Goal: Task Accomplishment & Management: Complete application form

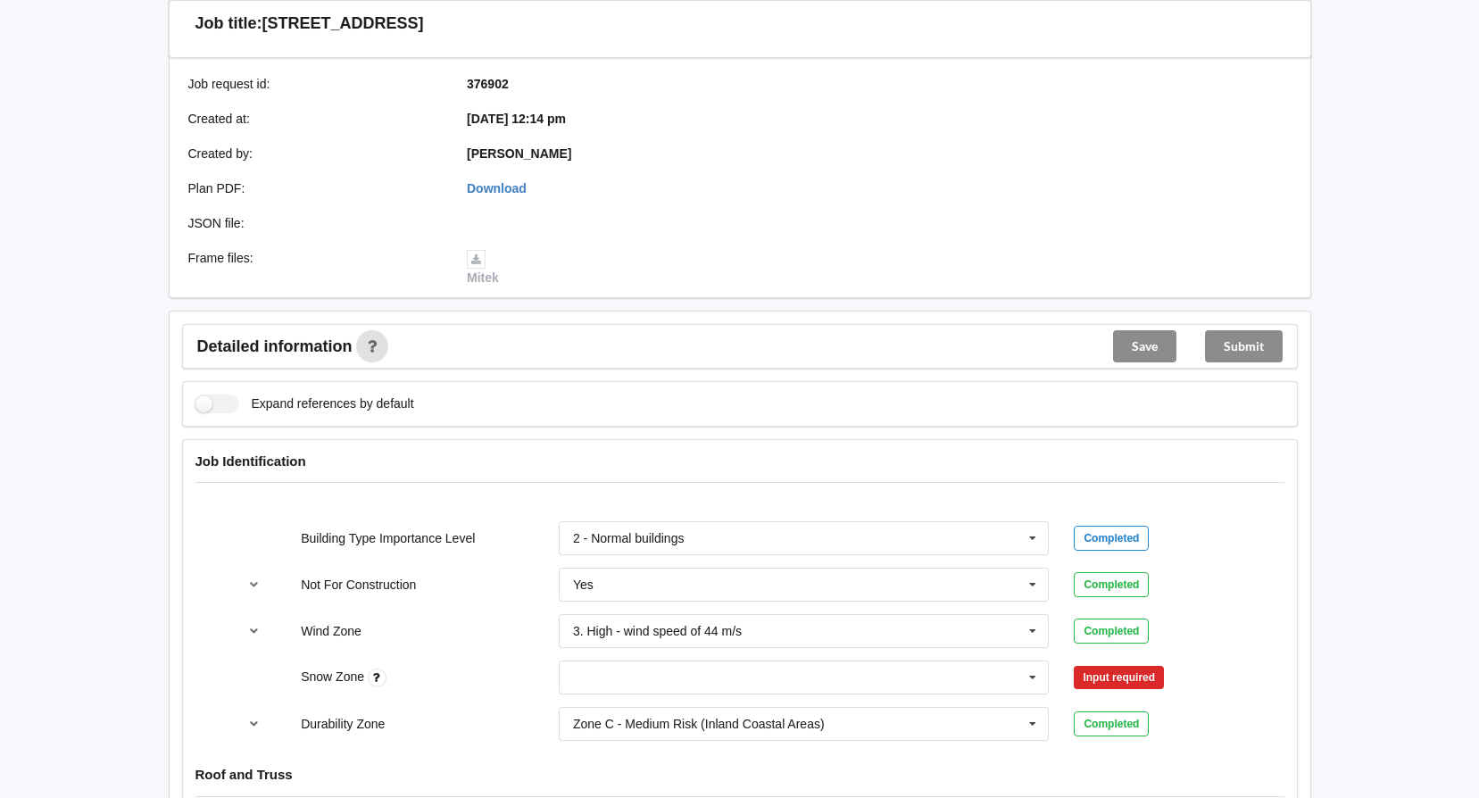
scroll to position [536, 0]
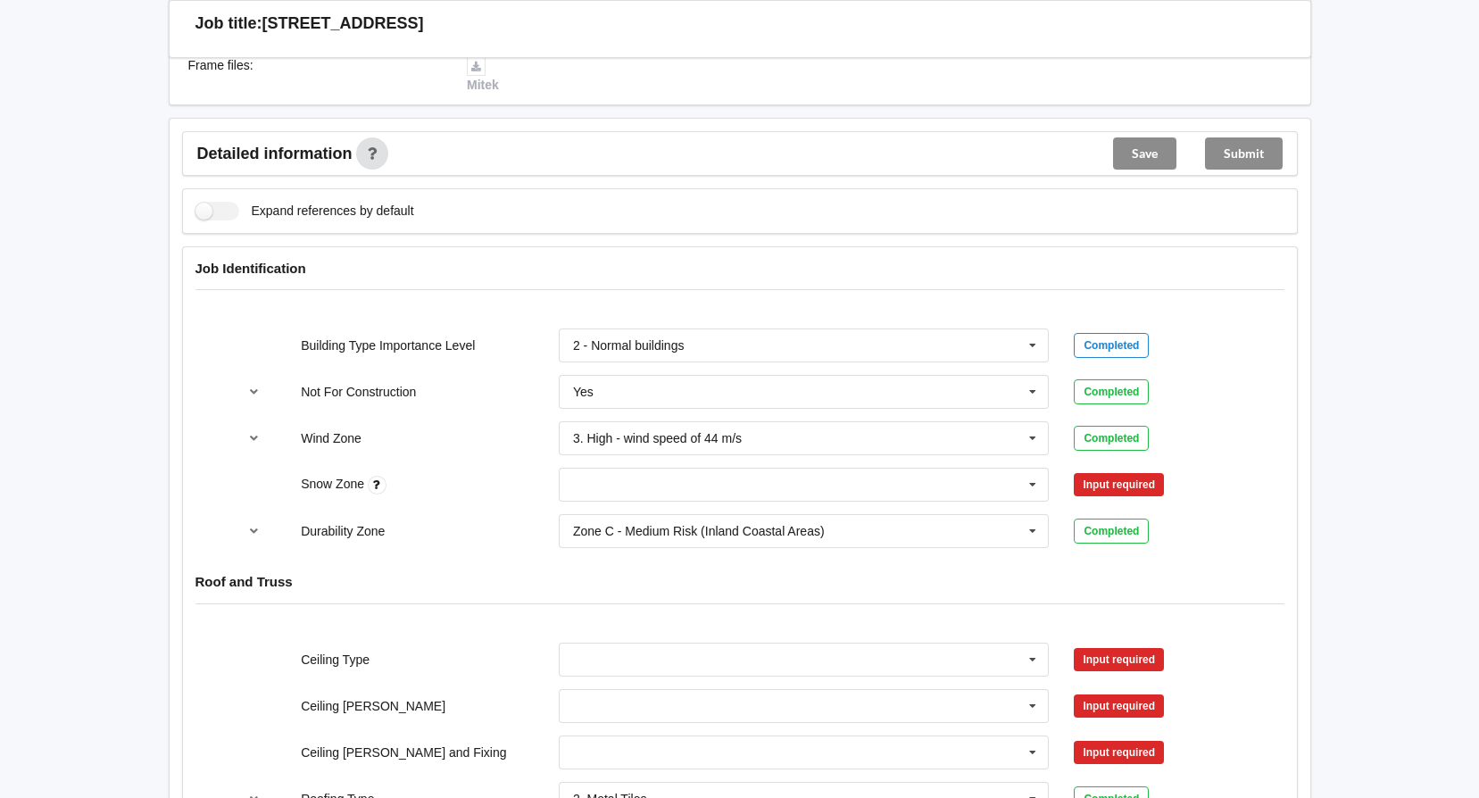
click at [933, 502] on div "Zone C - Medium Risk (Inland Coastal Areas) Zone B - Low Risk (Inland Areas) Zo…" at bounding box center [804, 531] width 516 height 59
click at [936, 488] on input "text" at bounding box center [805, 485] width 489 height 32
click at [634, 508] on div "N0" at bounding box center [804, 517] width 489 height 33
click at [1159, 494] on button "Confirm input" at bounding box center [1127, 484] width 106 height 29
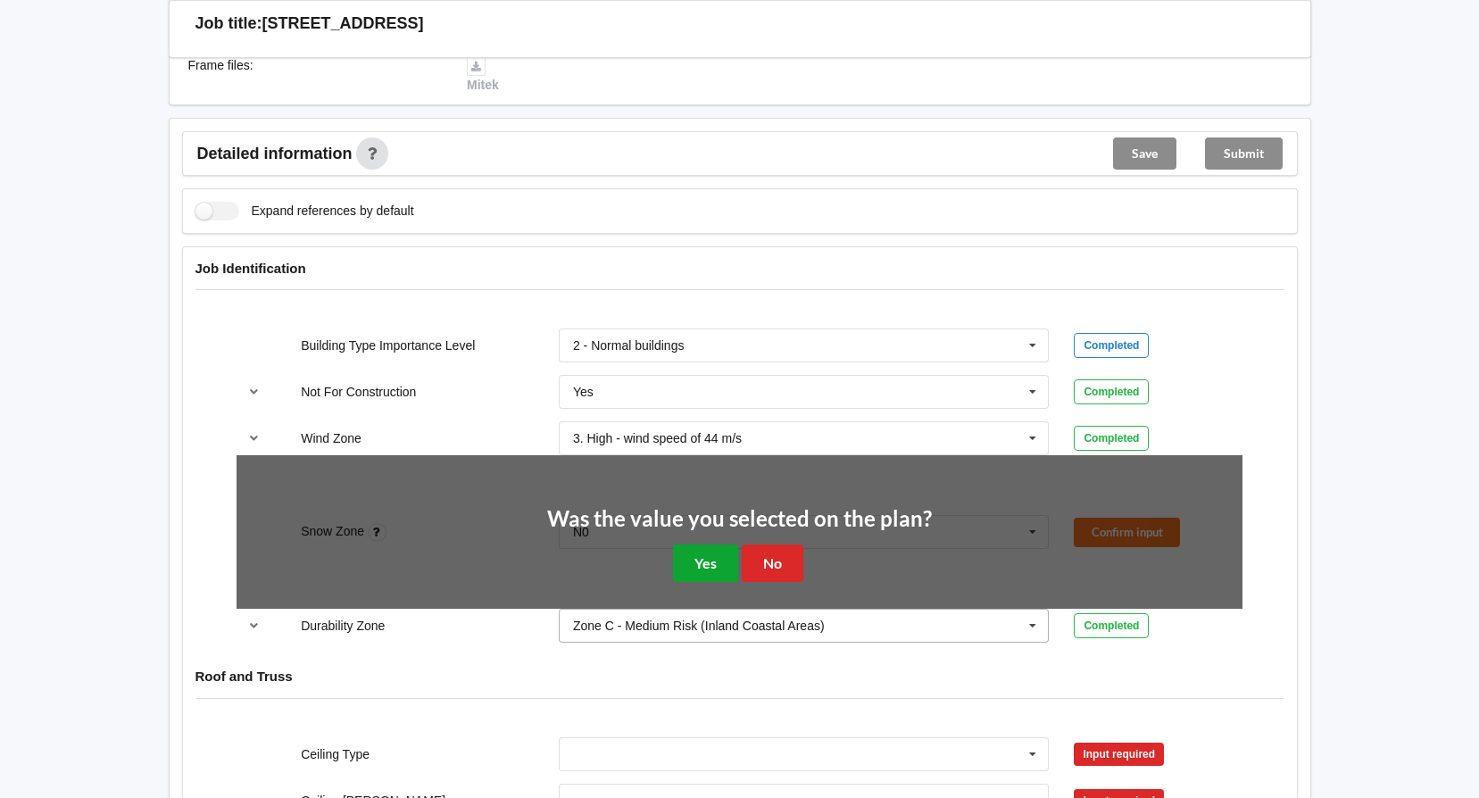
click at [686, 558] on button "Yes" at bounding box center [705, 563] width 65 height 37
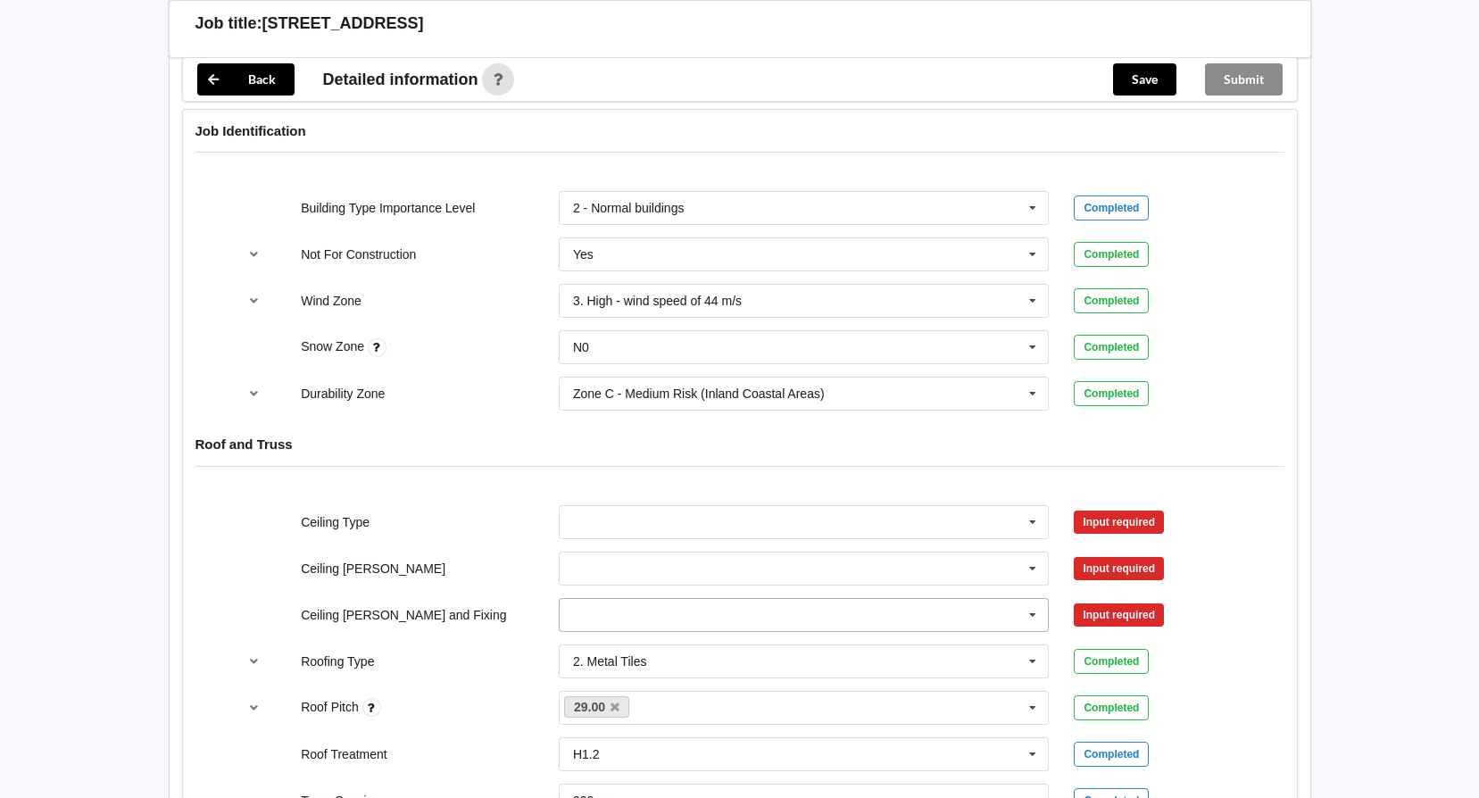
scroll to position [893, 0]
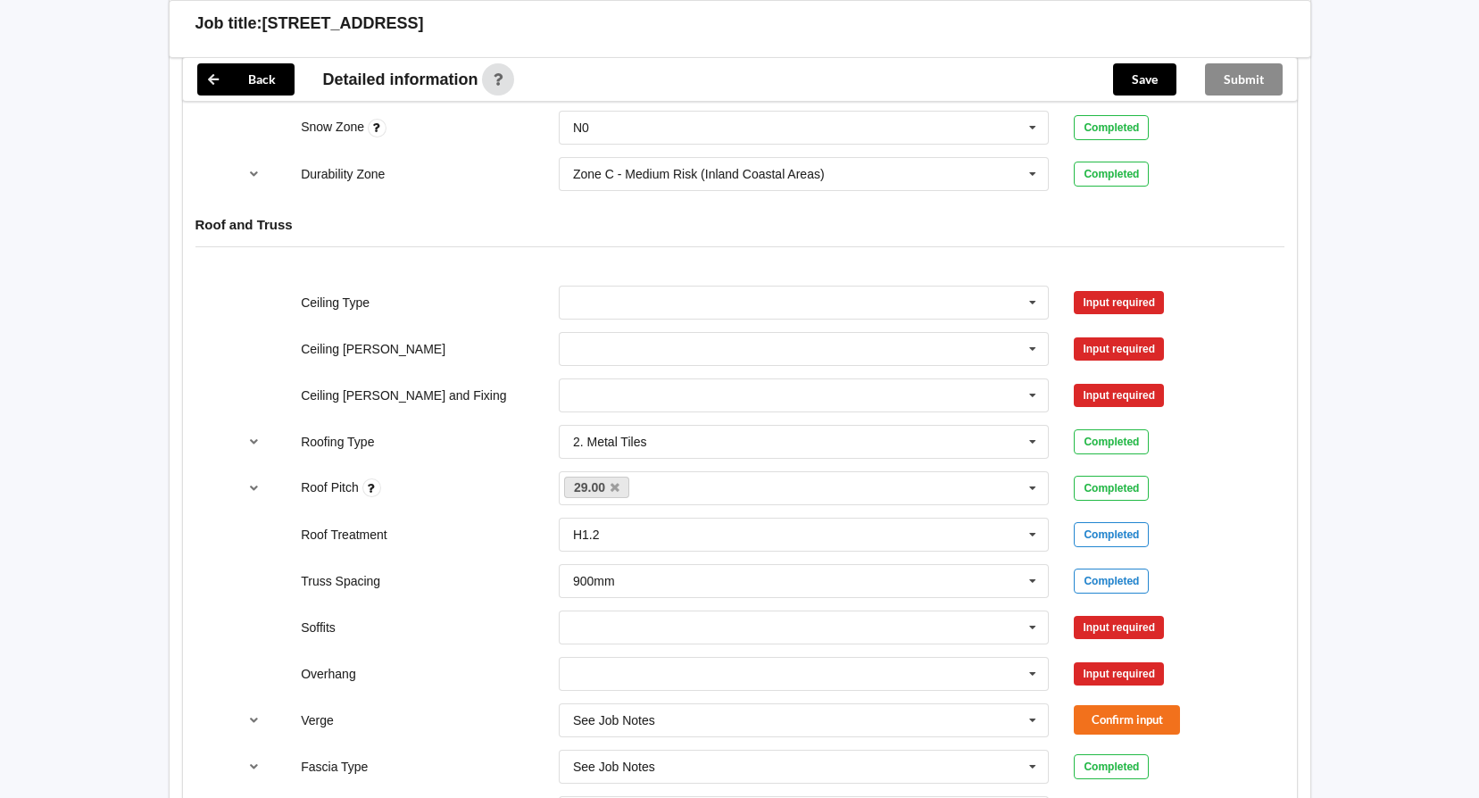
click at [1002, 320] on div "400mm 450mm 600mm See Job Notes" at bounding box center [804, 349] width 516 height 59
drag, startPoint x: 986, startPoint y: 299, endPoint x: 836, endPoint y: 297, distance: 150.0
click at [985, 299] on input "text" at bounding box center [805, 303] width 489 height 32
drag, startPoint x: 646, startPoint y: 433, endPoint x: 704, endPoint y: 410, distance: 62.5
click at [643, 429] on div "13mm Gib" at bounding box center [804, 434] width 489 height 33
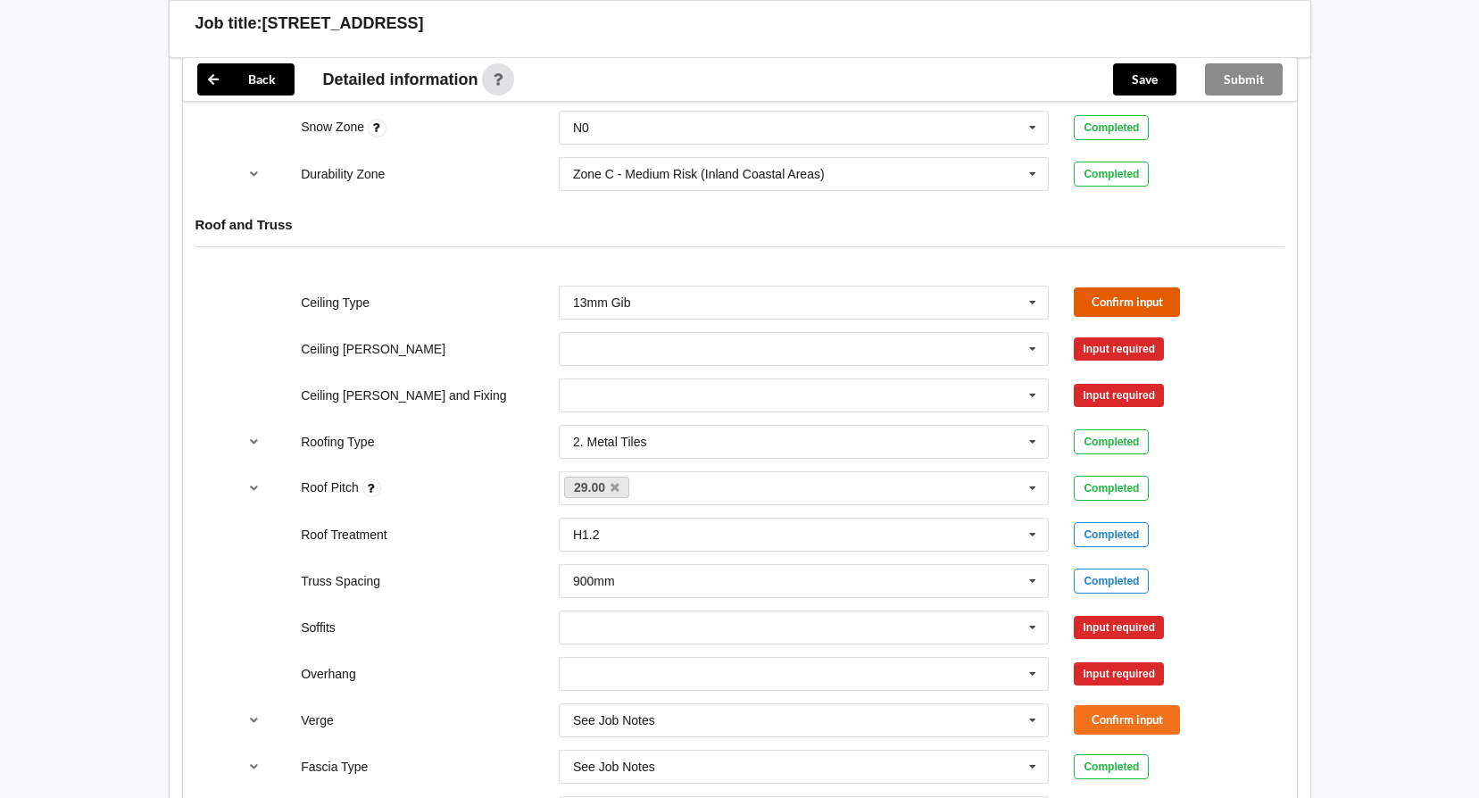
click at [1129, 291] on button "Confirm input" at bounding box center [1127, 301] width 106 height 29
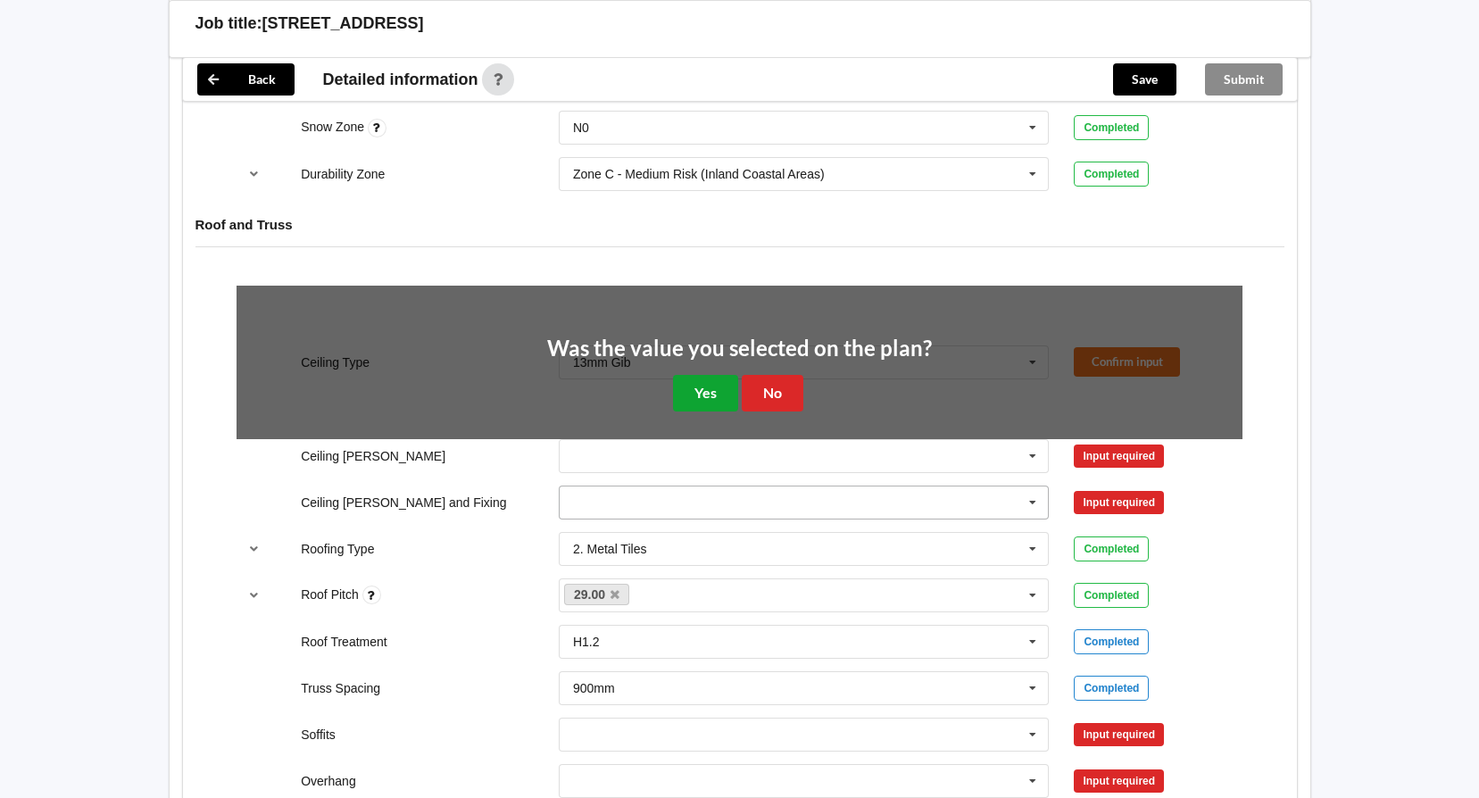
drag, startPoint x: 695, startPoint y: 397, endPoint x: 681, endPoint y: 390, distance: 15.2
click at [695, 395] on button "Yes" at bounding box center [705, 393] width 65 height 37
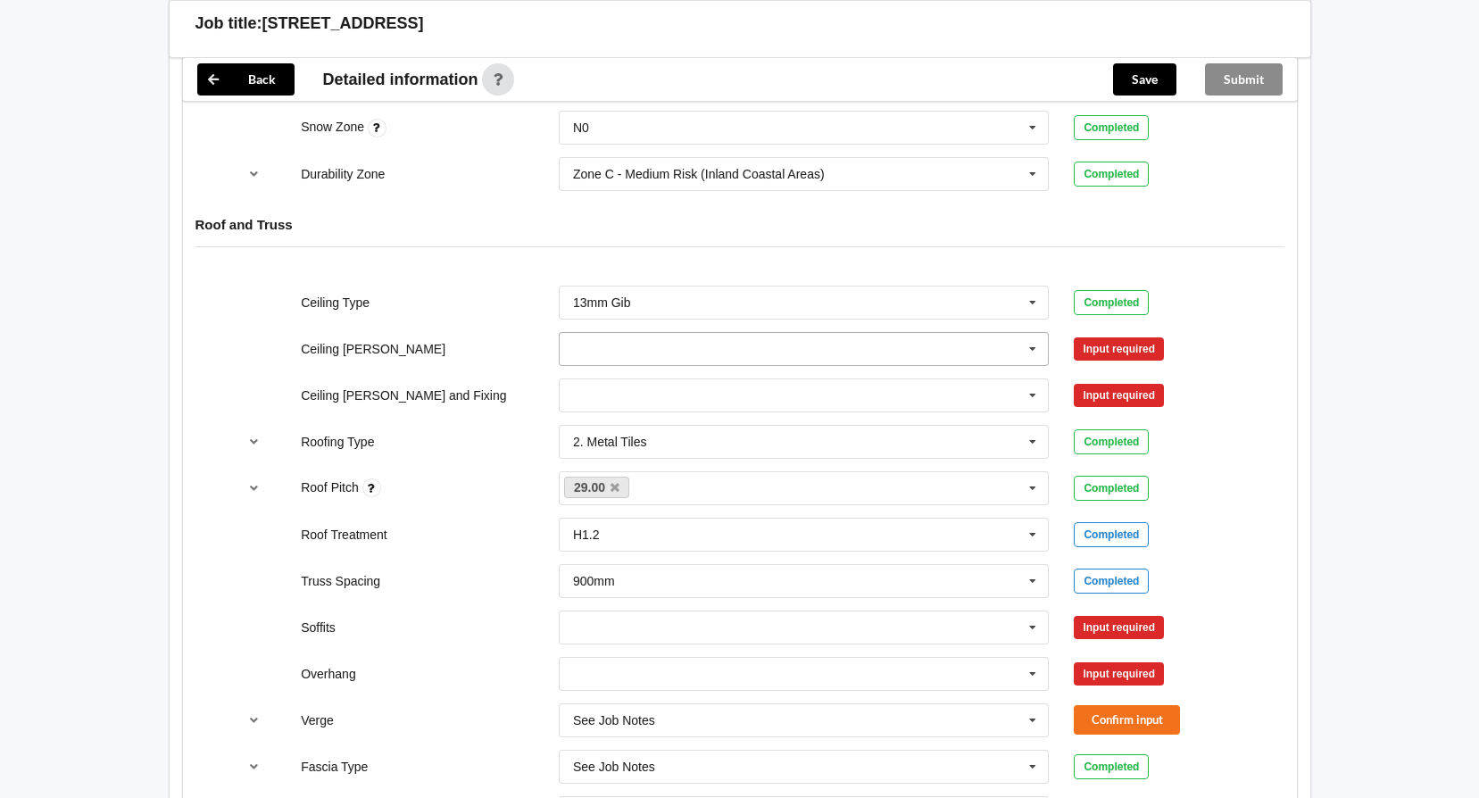
click at [652, 343] on input "text" at bounding box center [805, 349] width 489 height 32
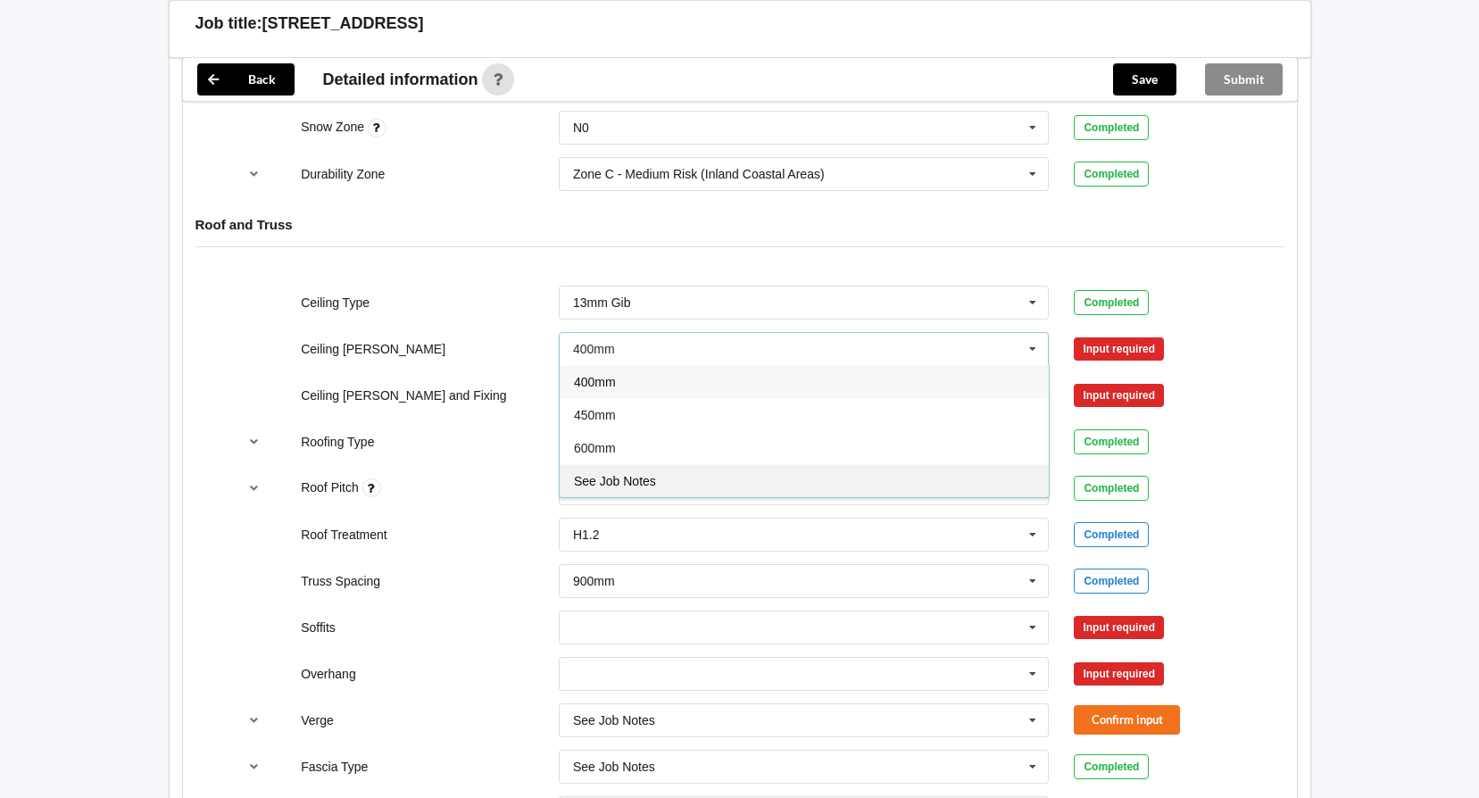
click at [678, 479] on div "See Job Notes" at bounding box center [804, 480] width 489 height 33
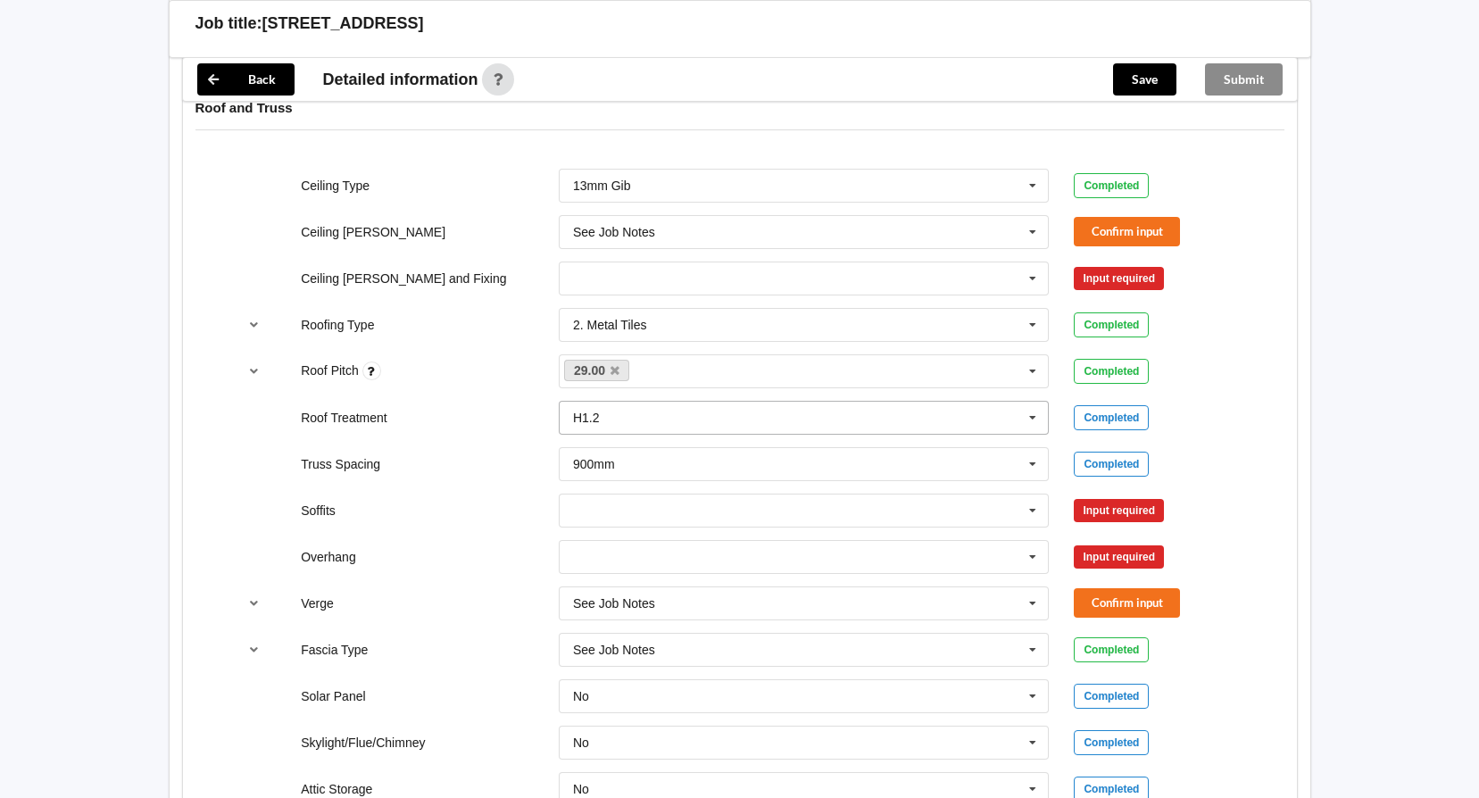
scroll to position [997, 0]
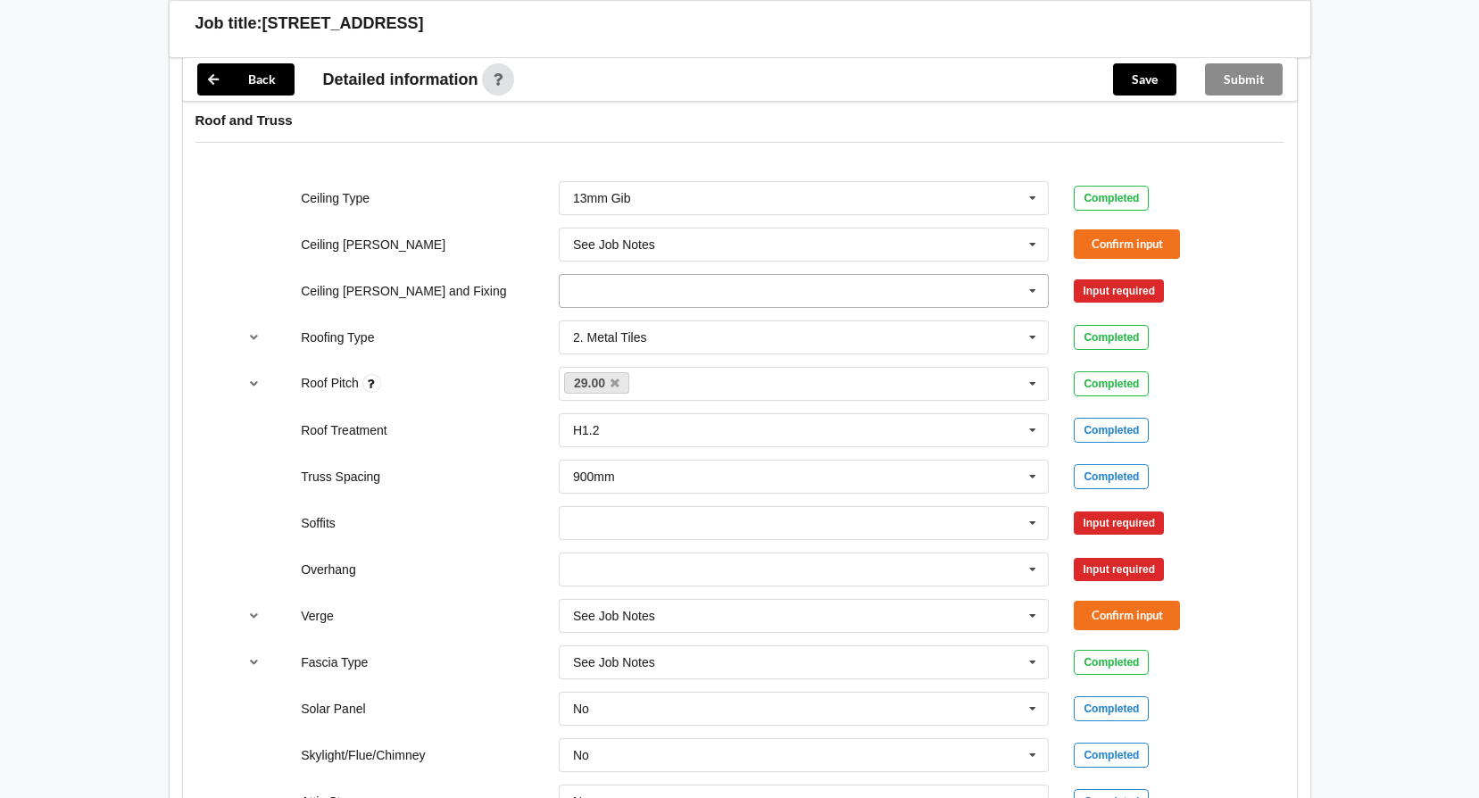
click at [687, 301] on input "text" at bounding box center [805, 291] width 489 height 32
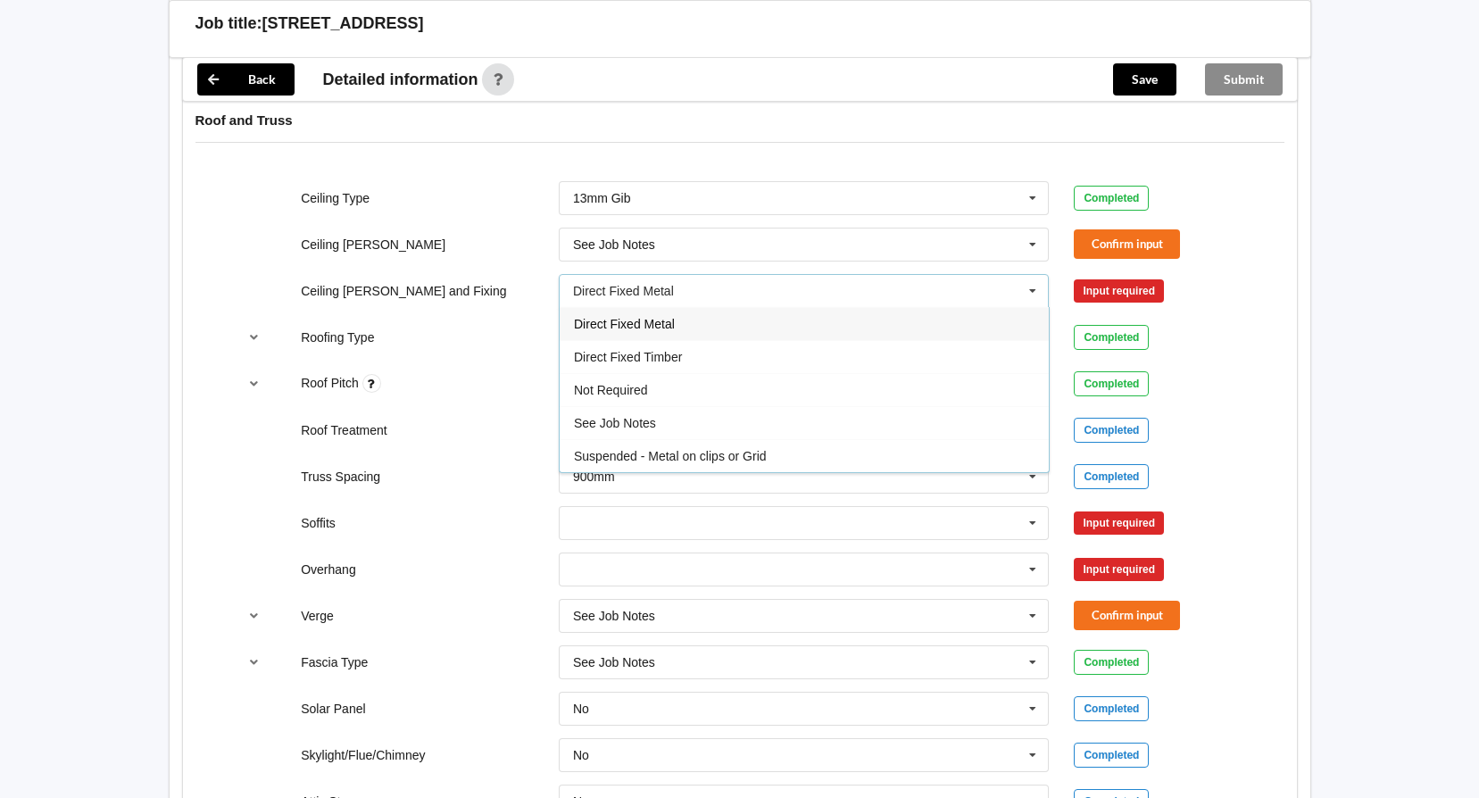
drag, startPoint x: 679, startPoint y: 319, endPoint x: 688, endPoint y: 320, distance: 9.1
click at [681, 319] on div "Direct Fixed Metal" at bounding box center [804, 323] width 489 height 33
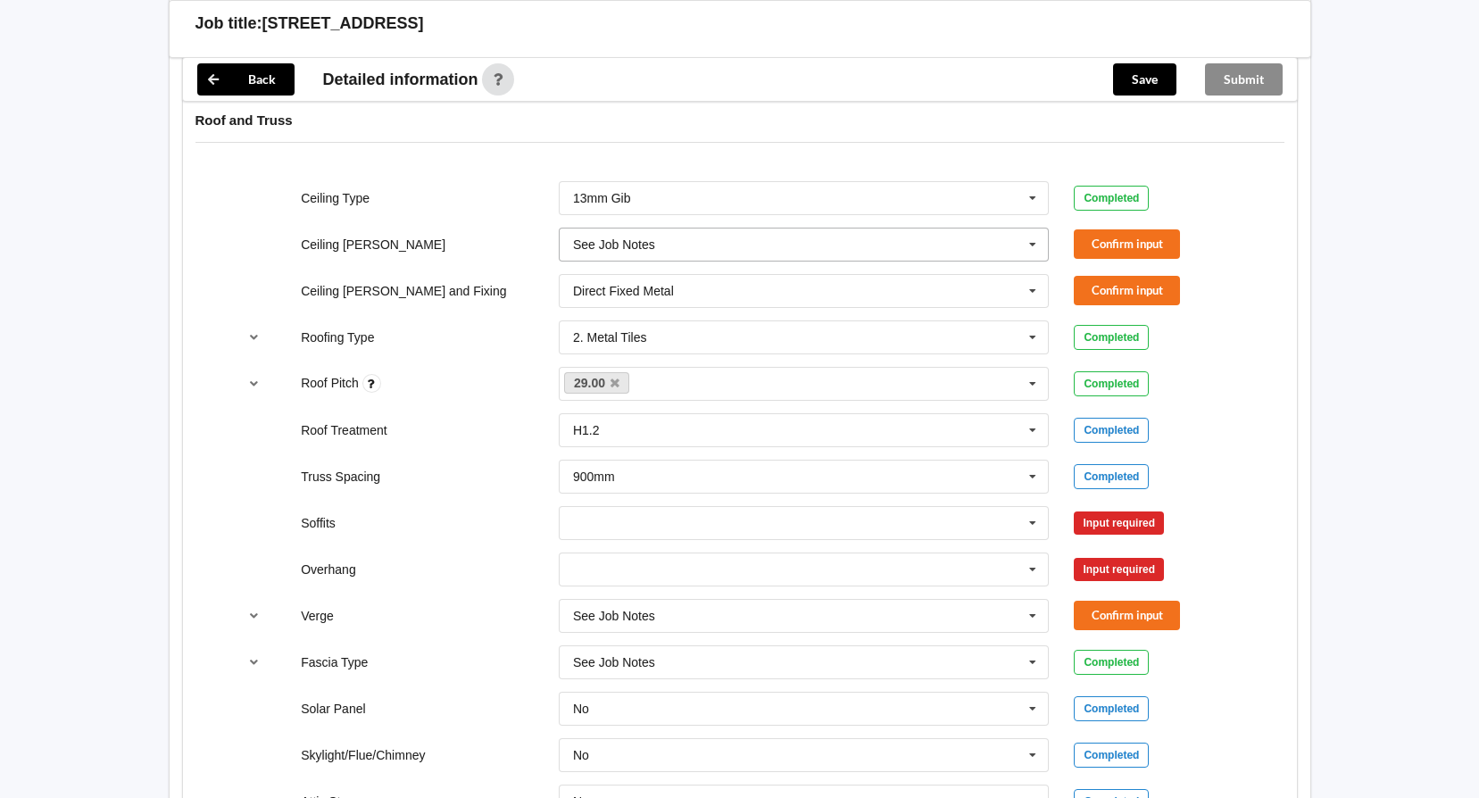
click at [688, 250] on input "text" at bounding box center [805, 245] width 489 height 32
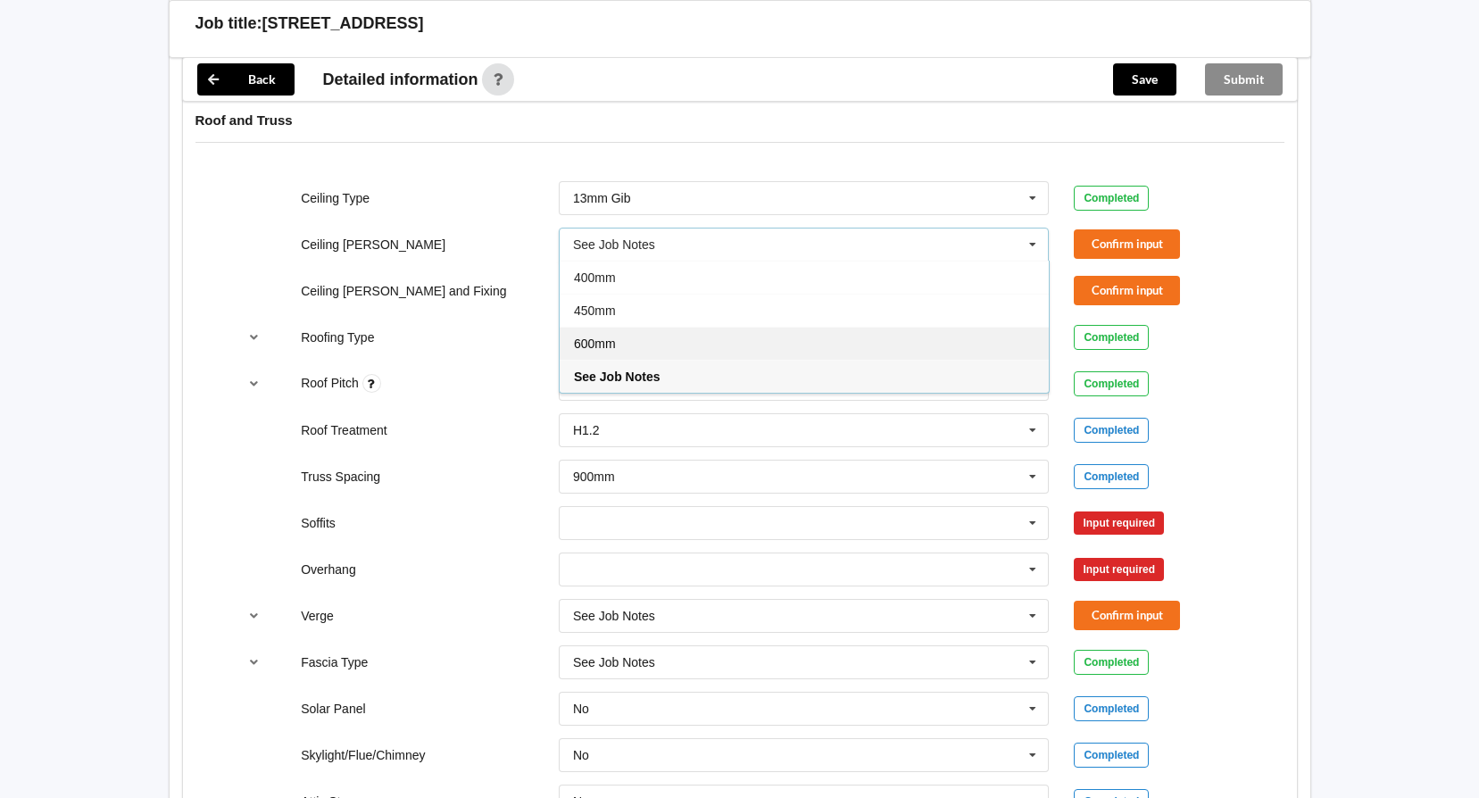
click at [645, 336] on div "600mm" at bounding box center [804, 343] width 489 height 33
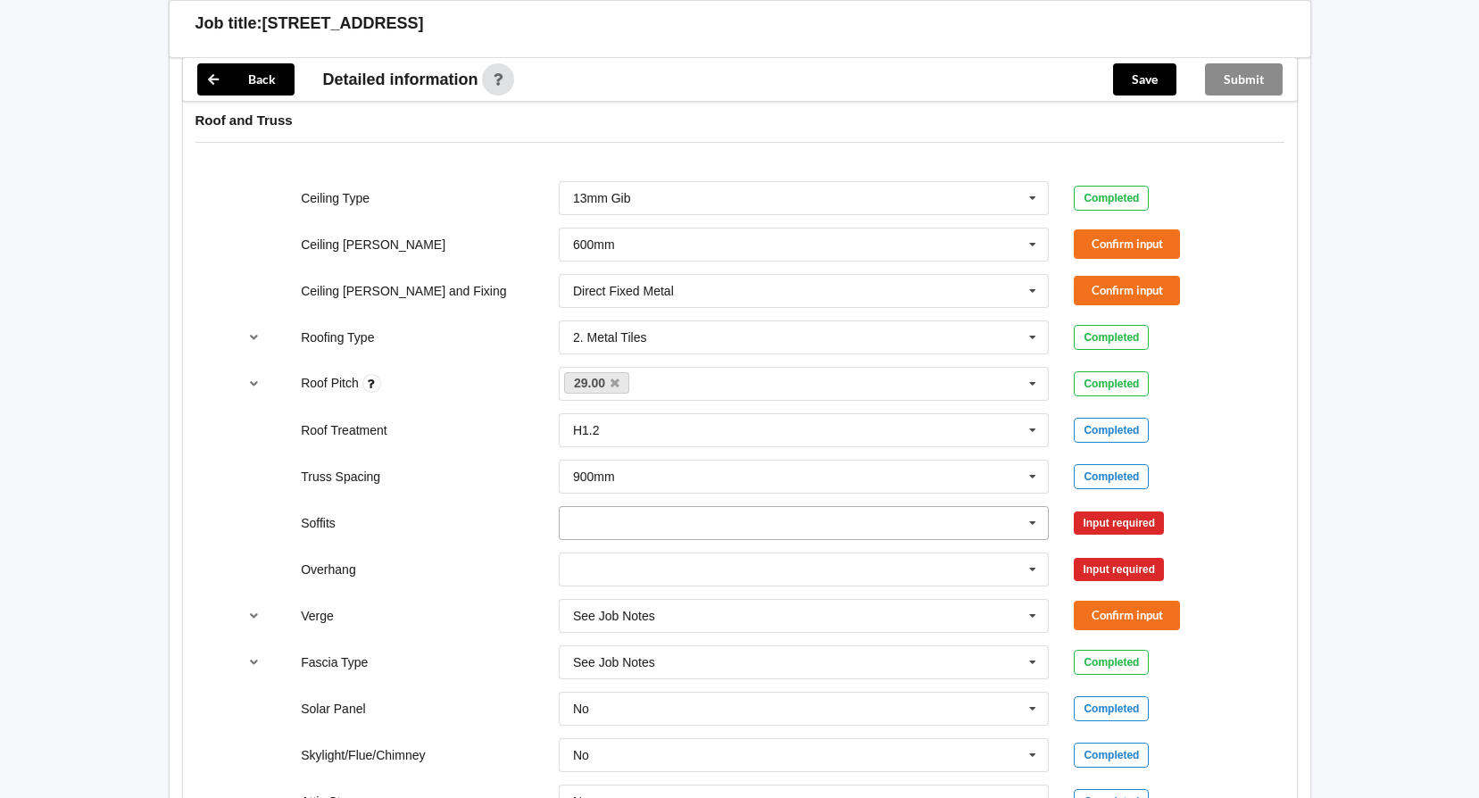
click at [692, 518] on input "text" at bounding box center [805, 523] width 489 height 32
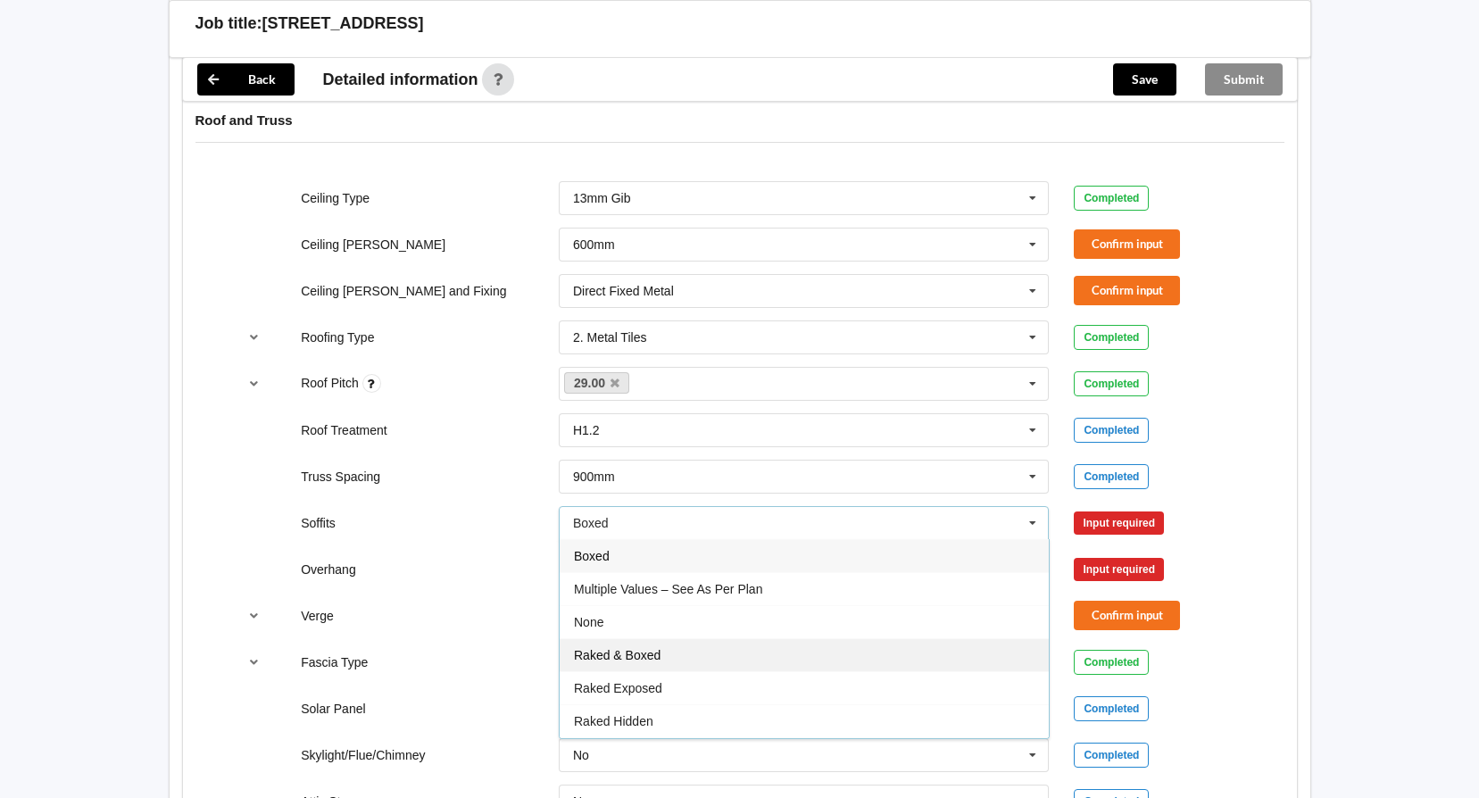
click at [678, 658] on div "Raked & Boxed" at bounding box center [804, 654] width 489 height 33
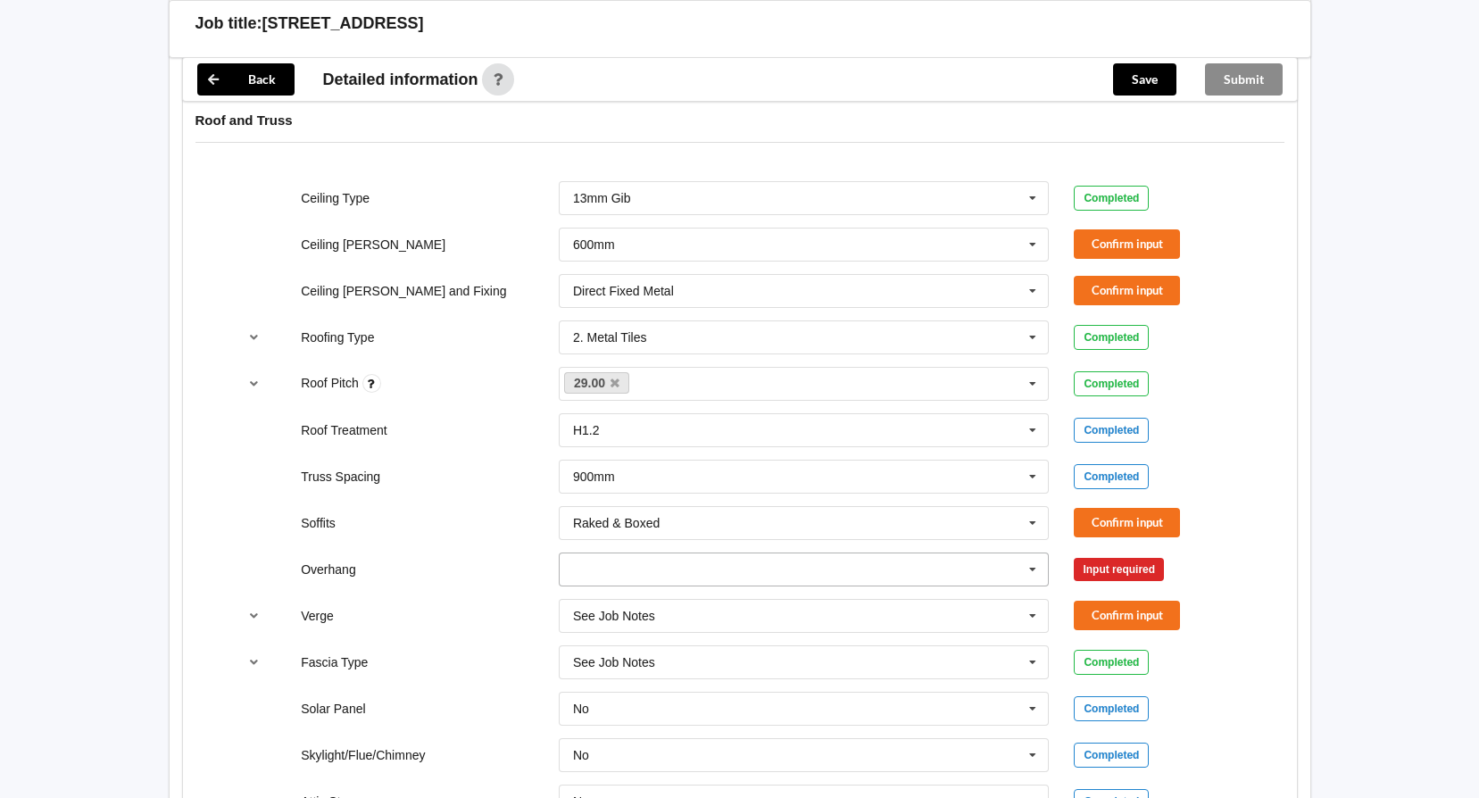
click at [619, 561] on input "text" at bounding box center [805, 569] width 489 height 32
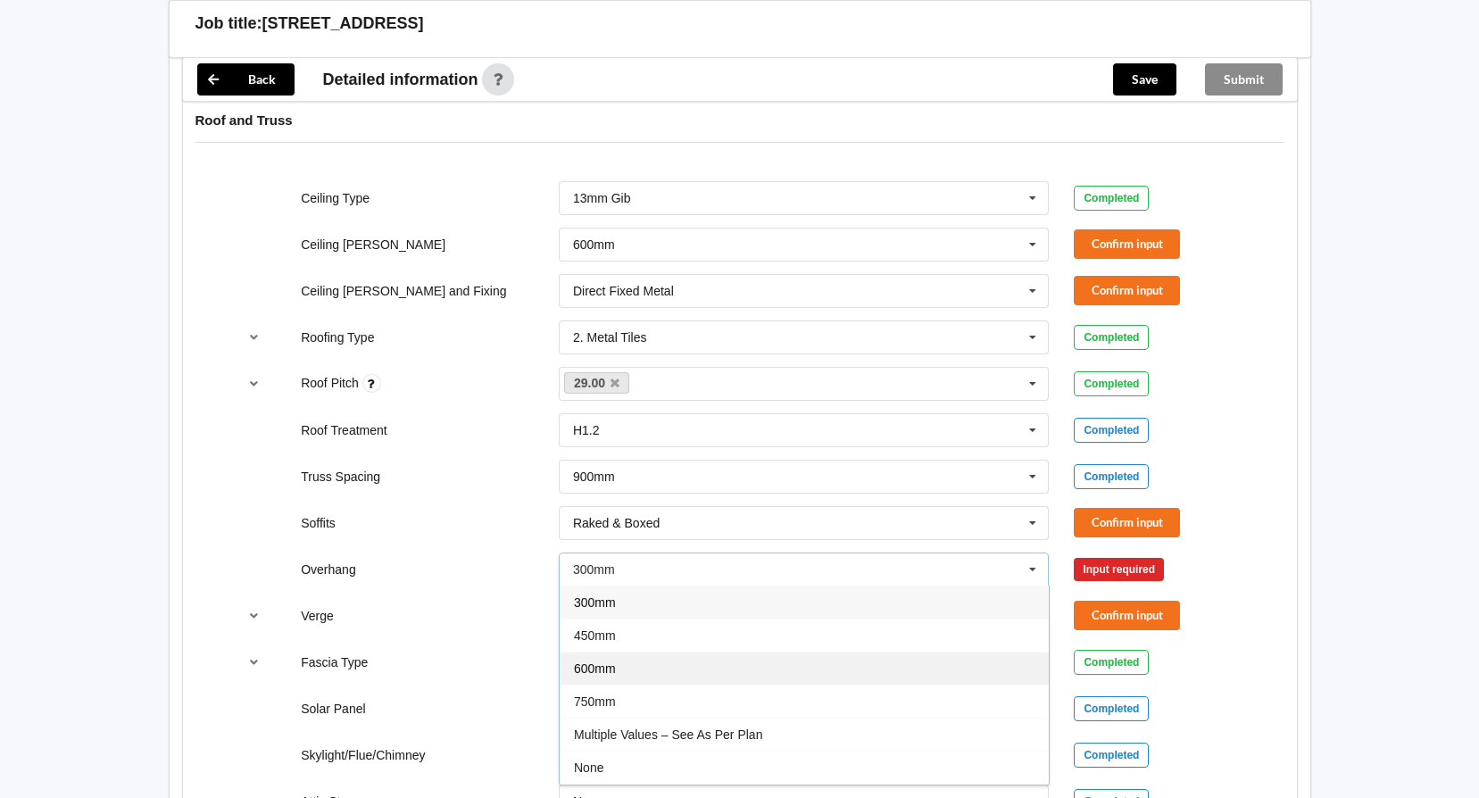
click at [640, 666] on div "600mm" at bounding box center [804, 668] width 489 height 33
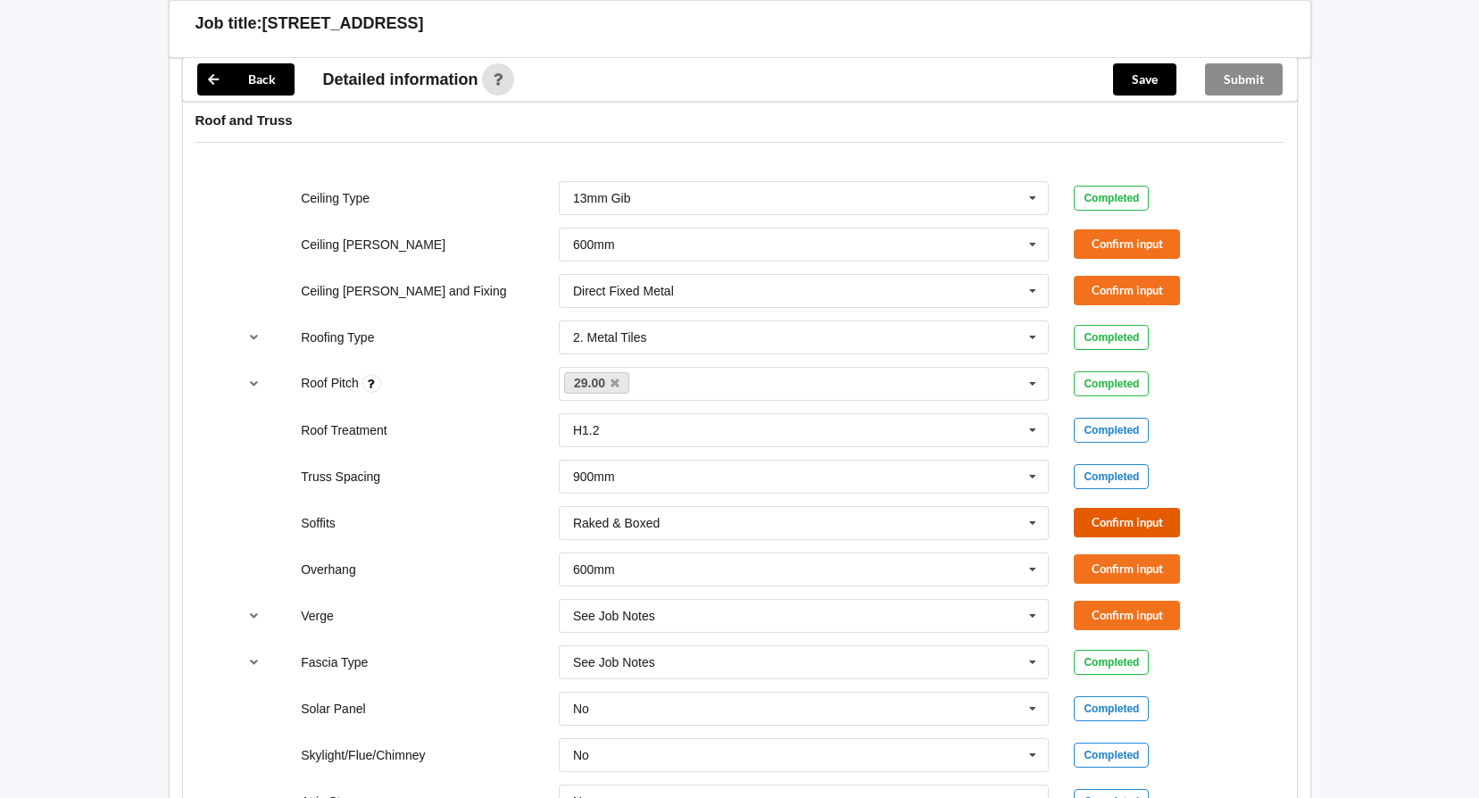
click at [1136, 530] on button "Confirm input" at bounding box center [1127, 522] width 106 height 29
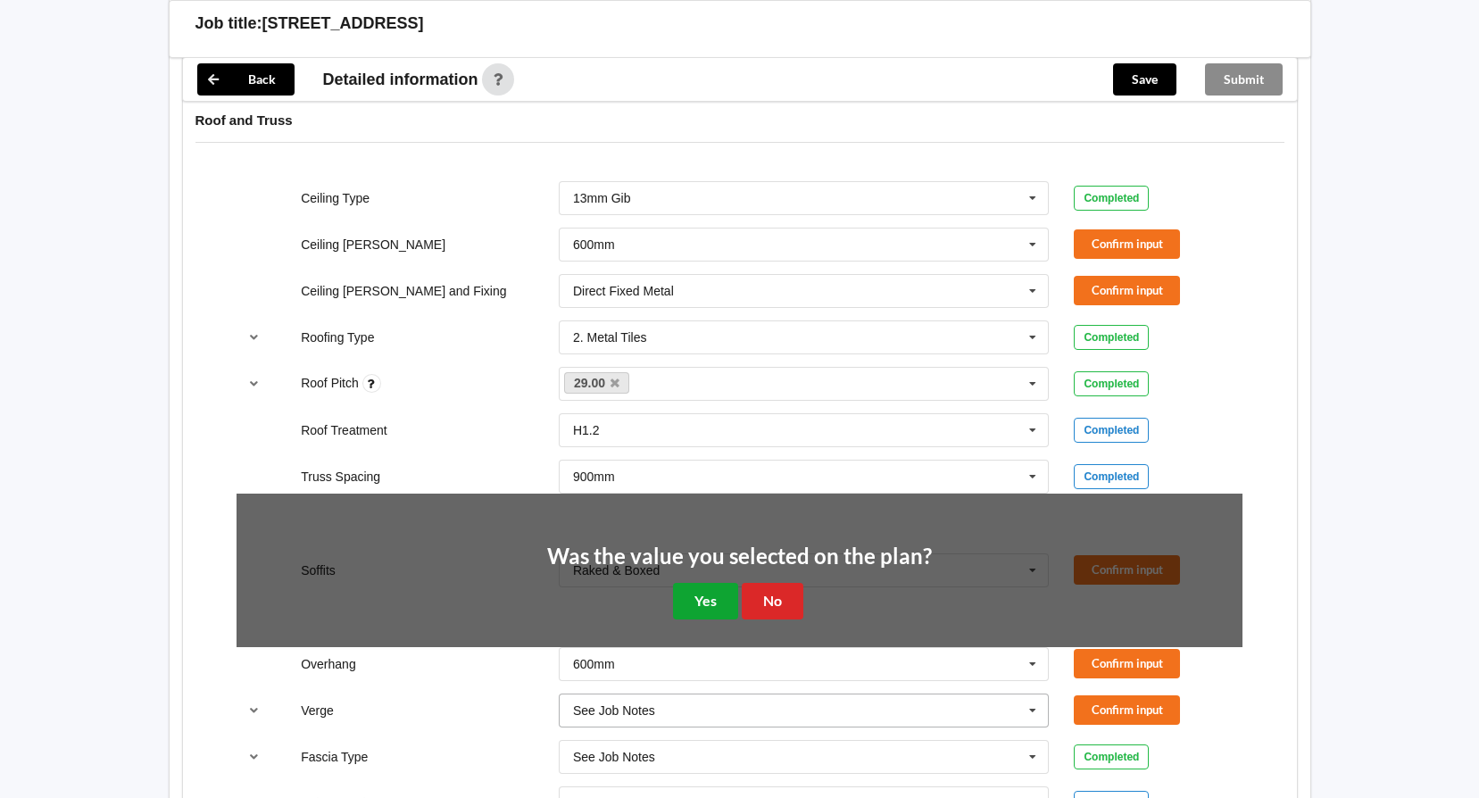
click at [710, 600] on button "Yes" at bounding box center [705, 601] width 65 height 37
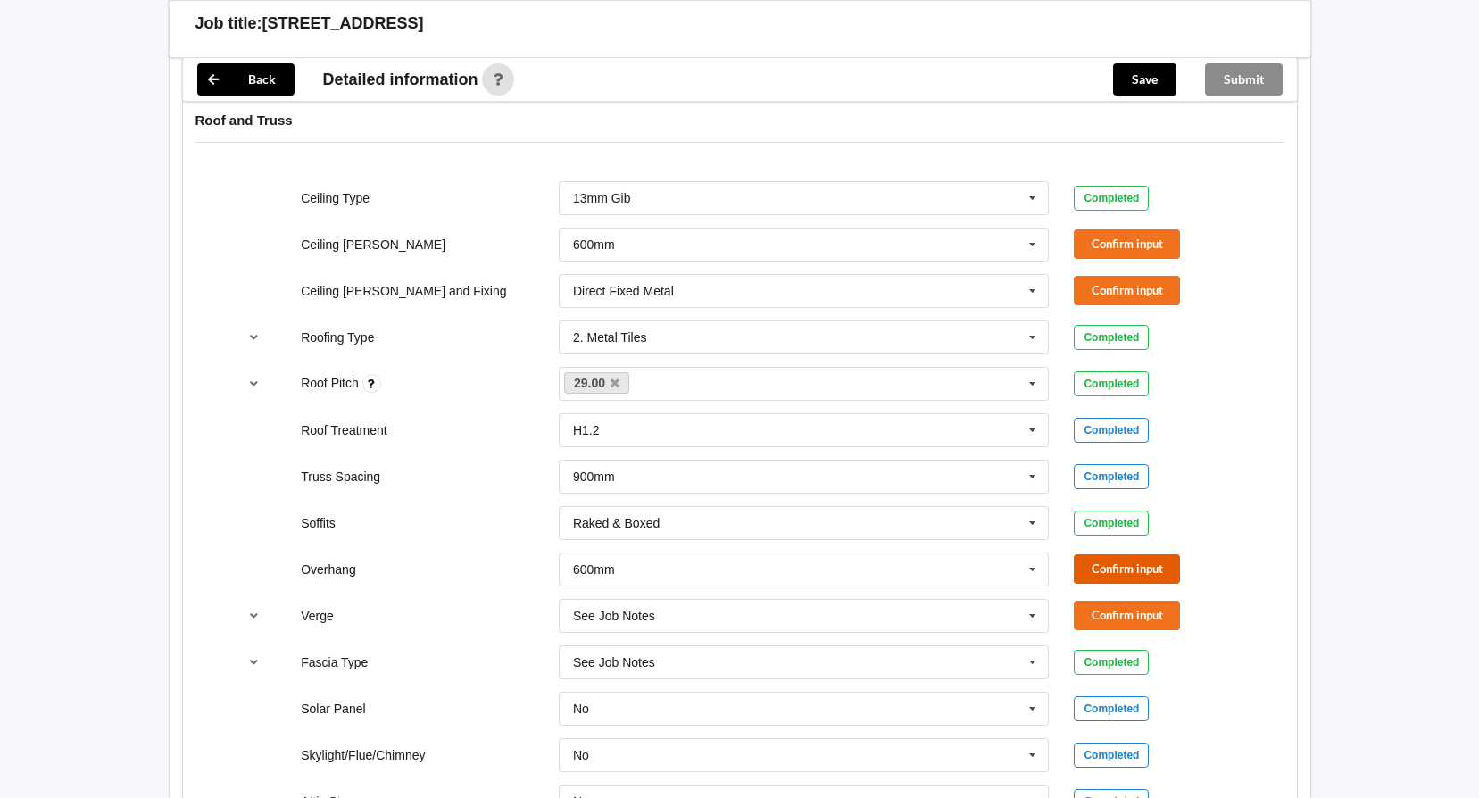
click at [1124, 556] on button "Confirm input" at bounding box center [1127, 568] width 106 height 29
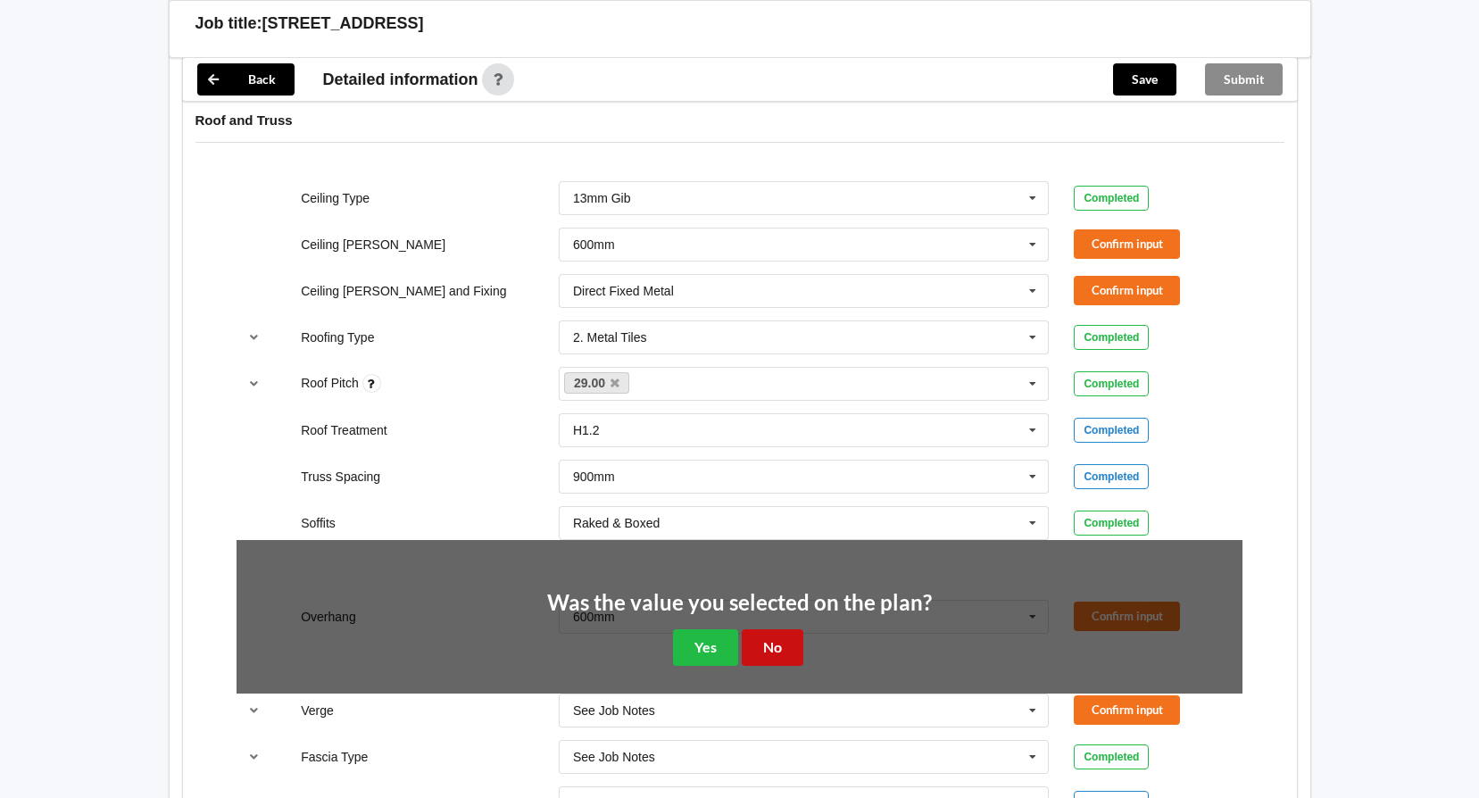
drag, startPoint x: 778, startPoint y: 645, endPoint x: 618, endPoint y: 523, distance: 201.9
click at [778, 644] on button "No" at bounding box center [773, 647] width 62 height 37
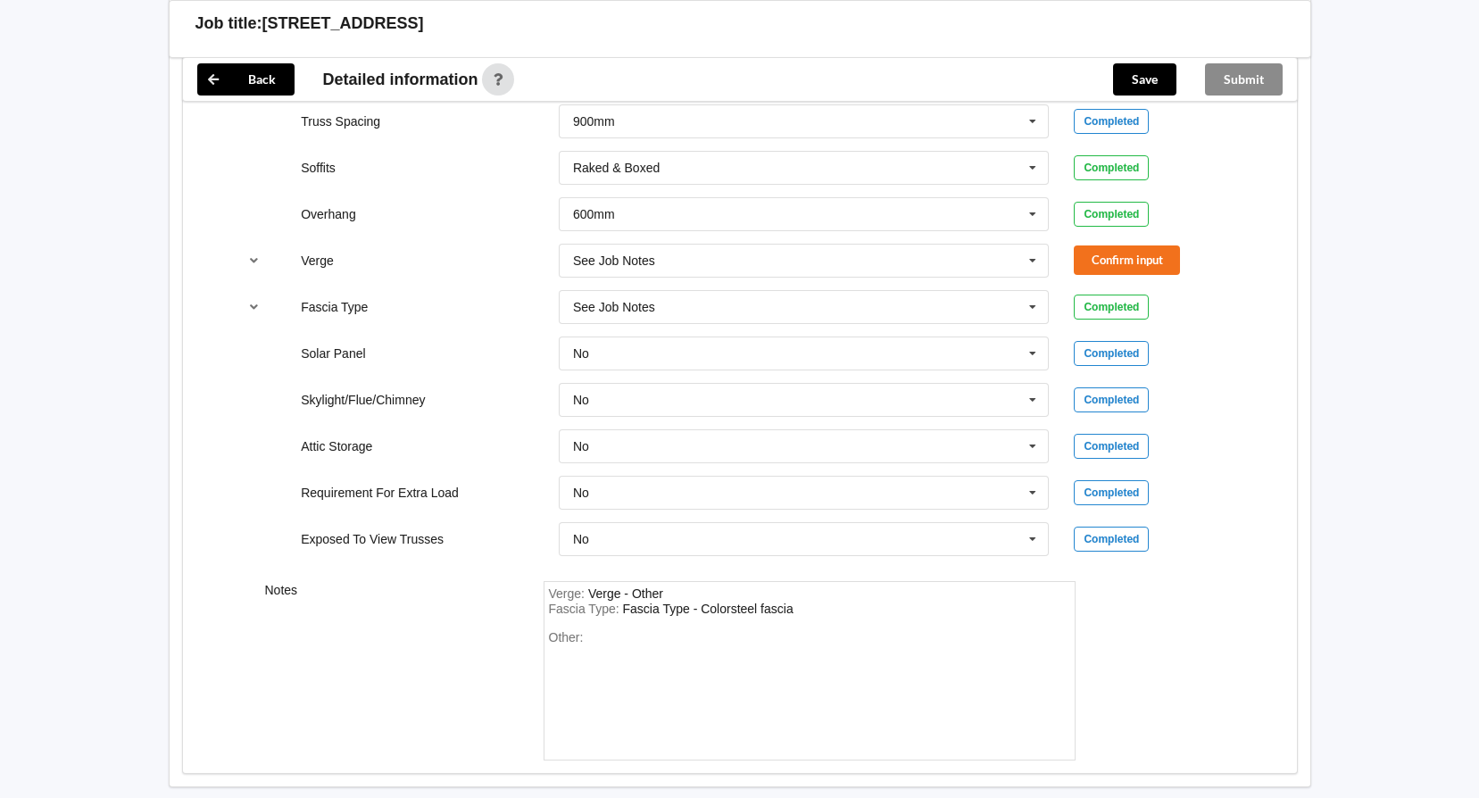
scroll to position [1354, 0]
click at [654, 628] on div "Other:" at bounding box center [809, 690] width 521 height 125
click at [763, 606] on div "Fascia Type - Colorsteel fascia" at bounding box center [708, 607] width 171 height 14
click at [813, 631] on div "Other: customer confirmed 600mm overhangs. Note: Louvre system will be fixed to…" at bounding box center [809, 690] width 521 height 125
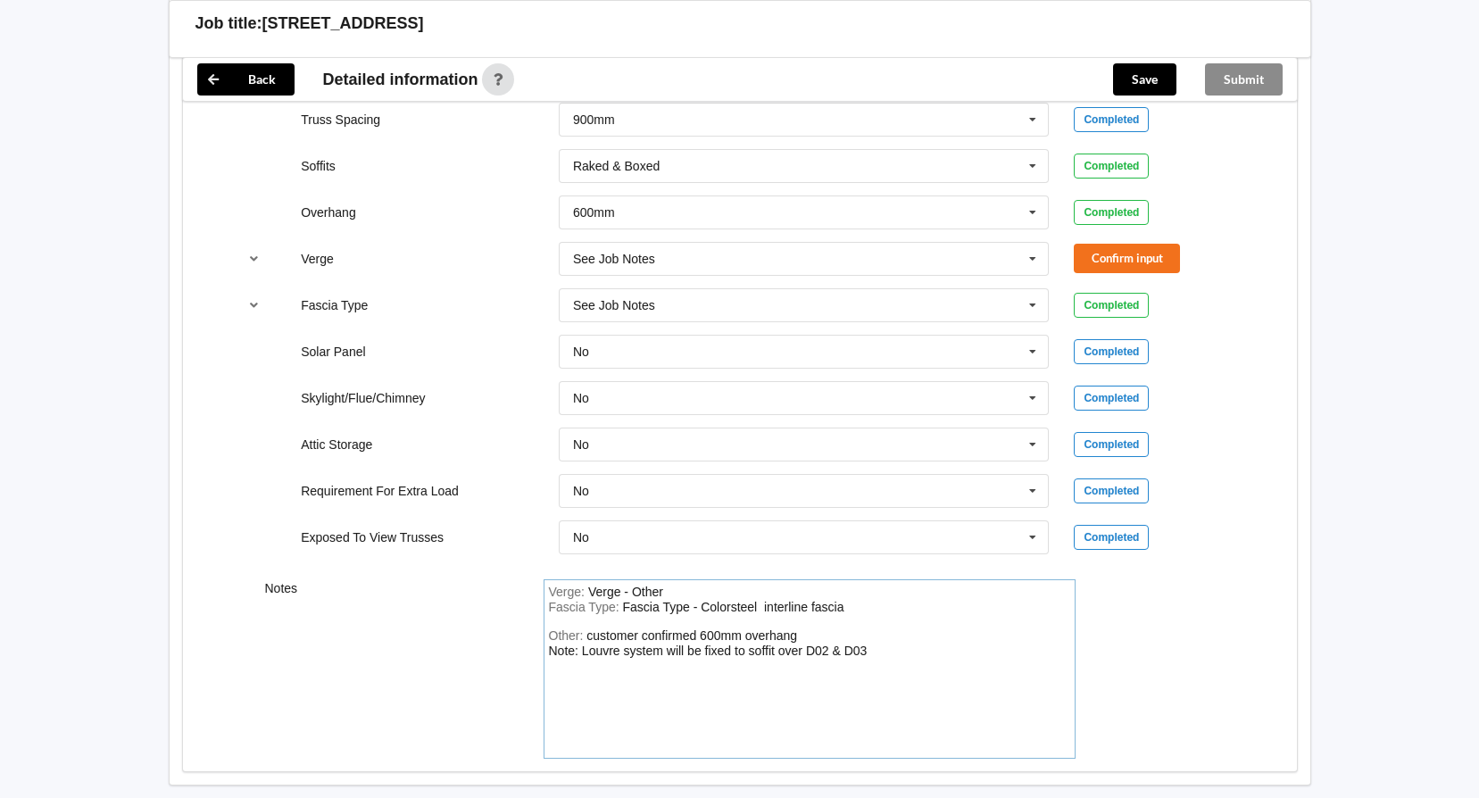
drag, startPoint x: 761, startPoint y: 608, endPoint x: 827, endPoint y: 618, distance: 66.8
click at [770, 608] on div "Fascia Type - Colorsteel interline fascia" at bounding box center [733, 607] width 221 height 14
click at [1172, 620] on div "Notes Verge : Verge - Other Fascia Type : Fascia Type - Colorsteel interline fa…" at bounding box center [740, 669] width 1114 height 204
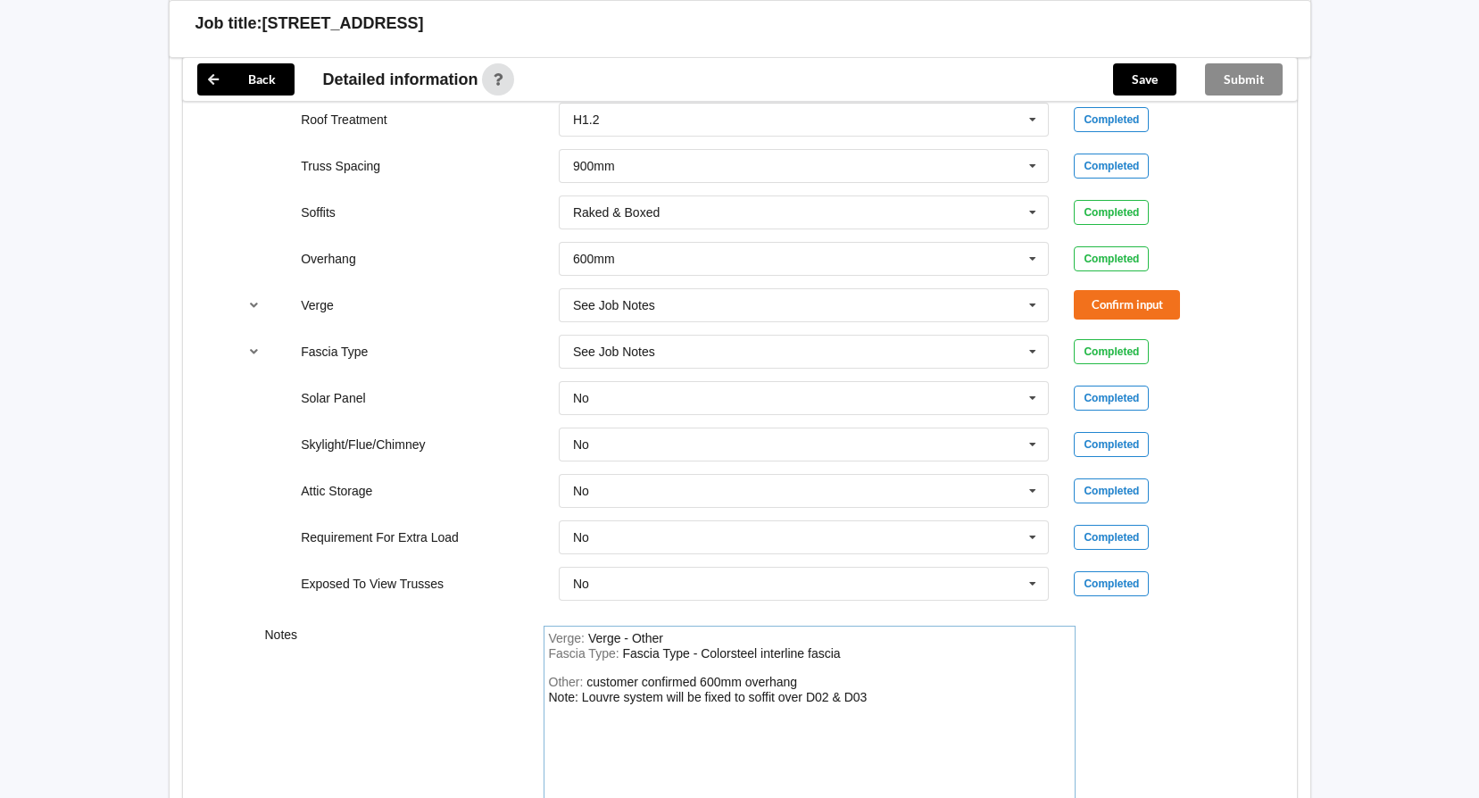
scroll to position [1086, 0]
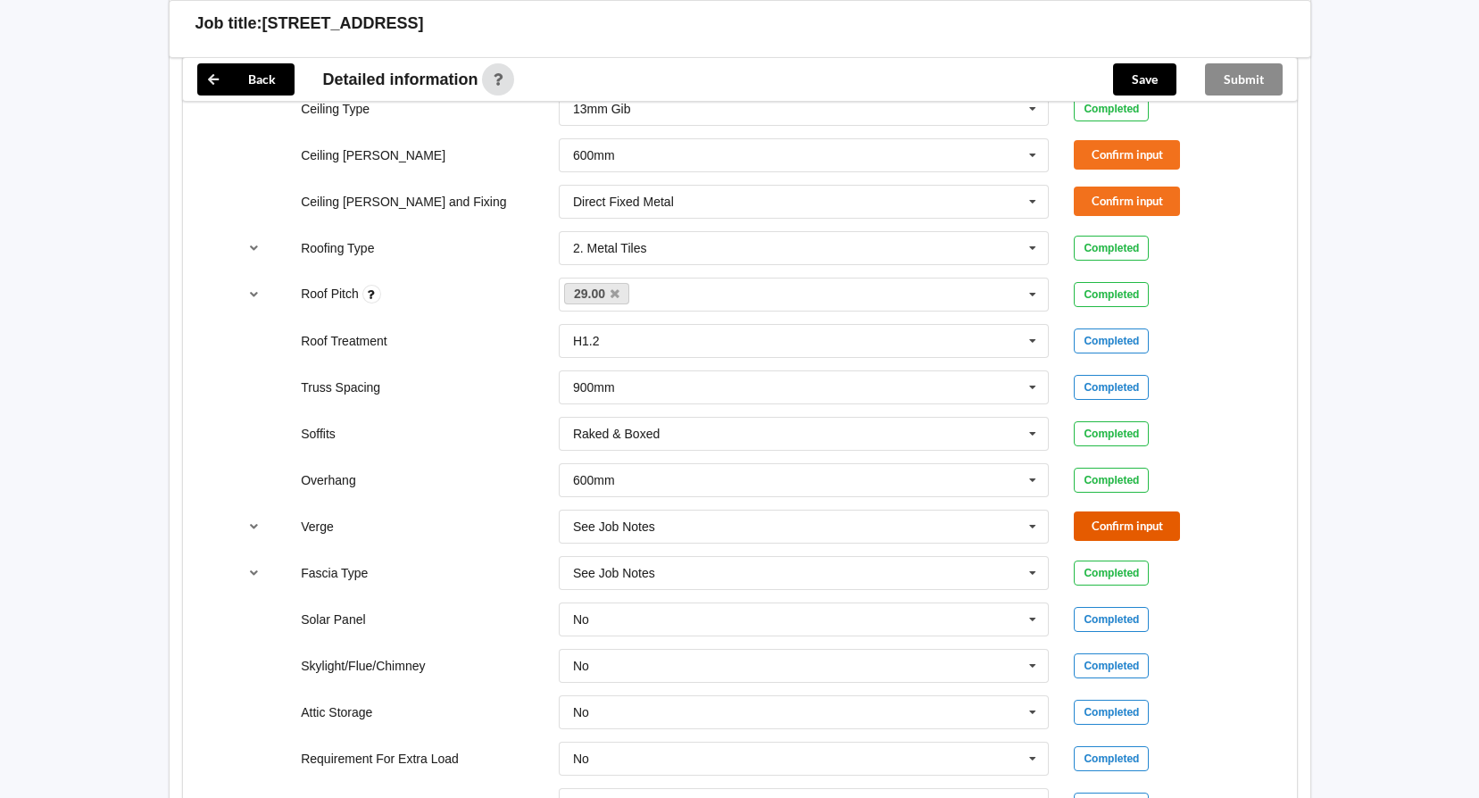
click at [1143, 528] on button "Confirm input" at bounding box center [1127, 526] width 106 height 29
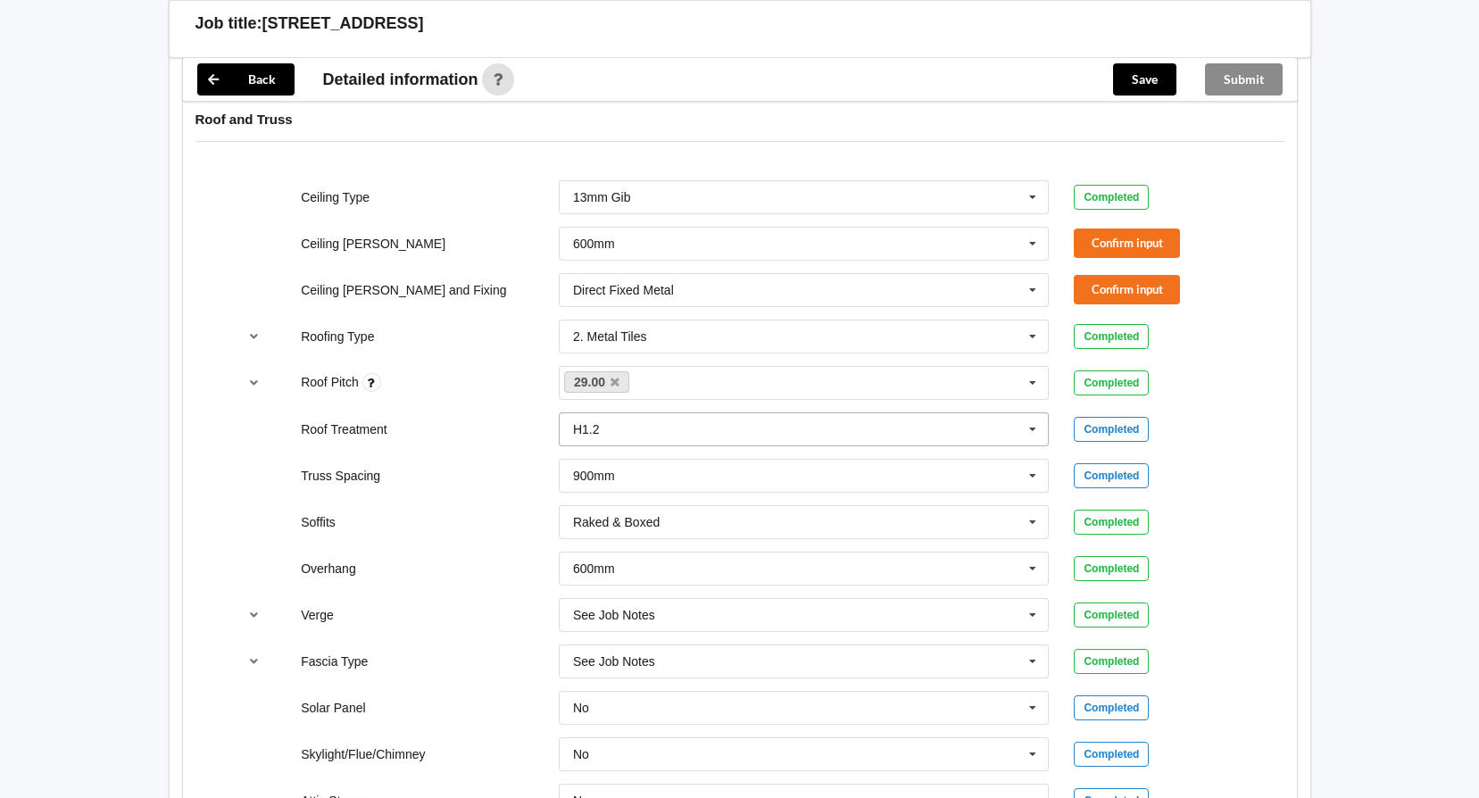
scroll to position [997, 0]
click at [1137, 242] on button "Confirm input" at bounding box center [1127, 243] width 106 height 29
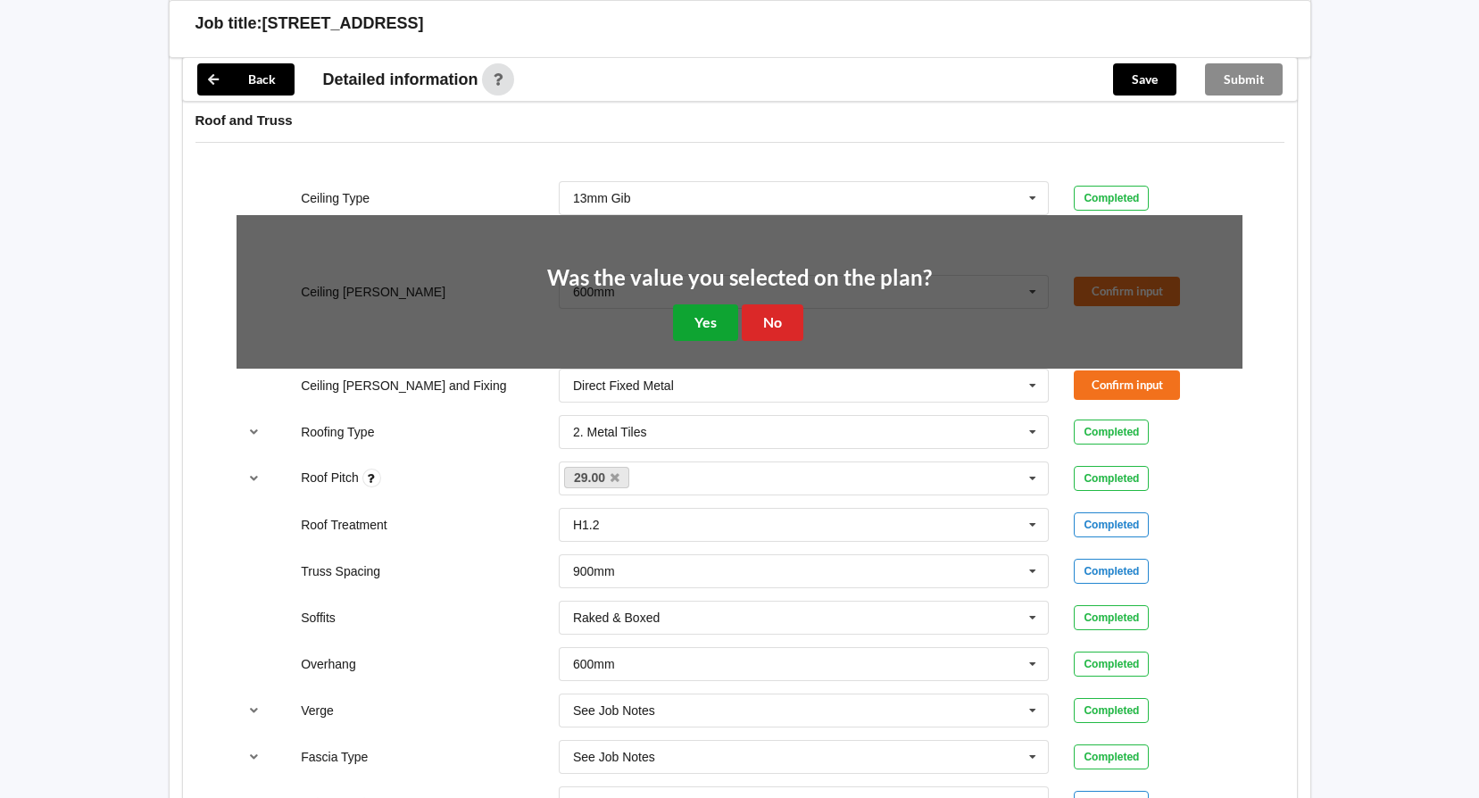
click at [706, 312] on button "Yes" at bounding box center [705, 322] width 65 height 37
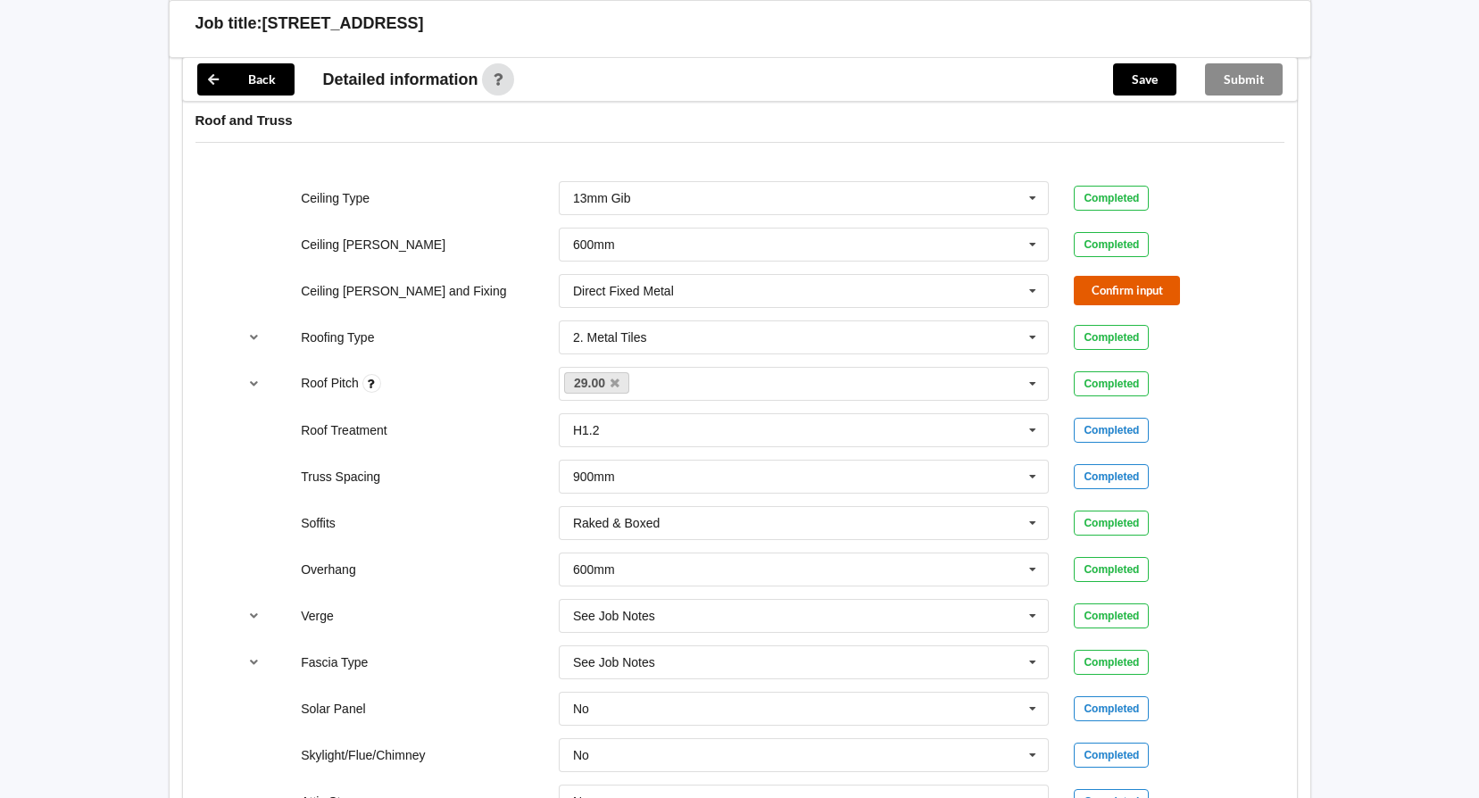
click at [1156, 298] on button "Confirm input" at bounding box center [1127, 290] width 106 height 29
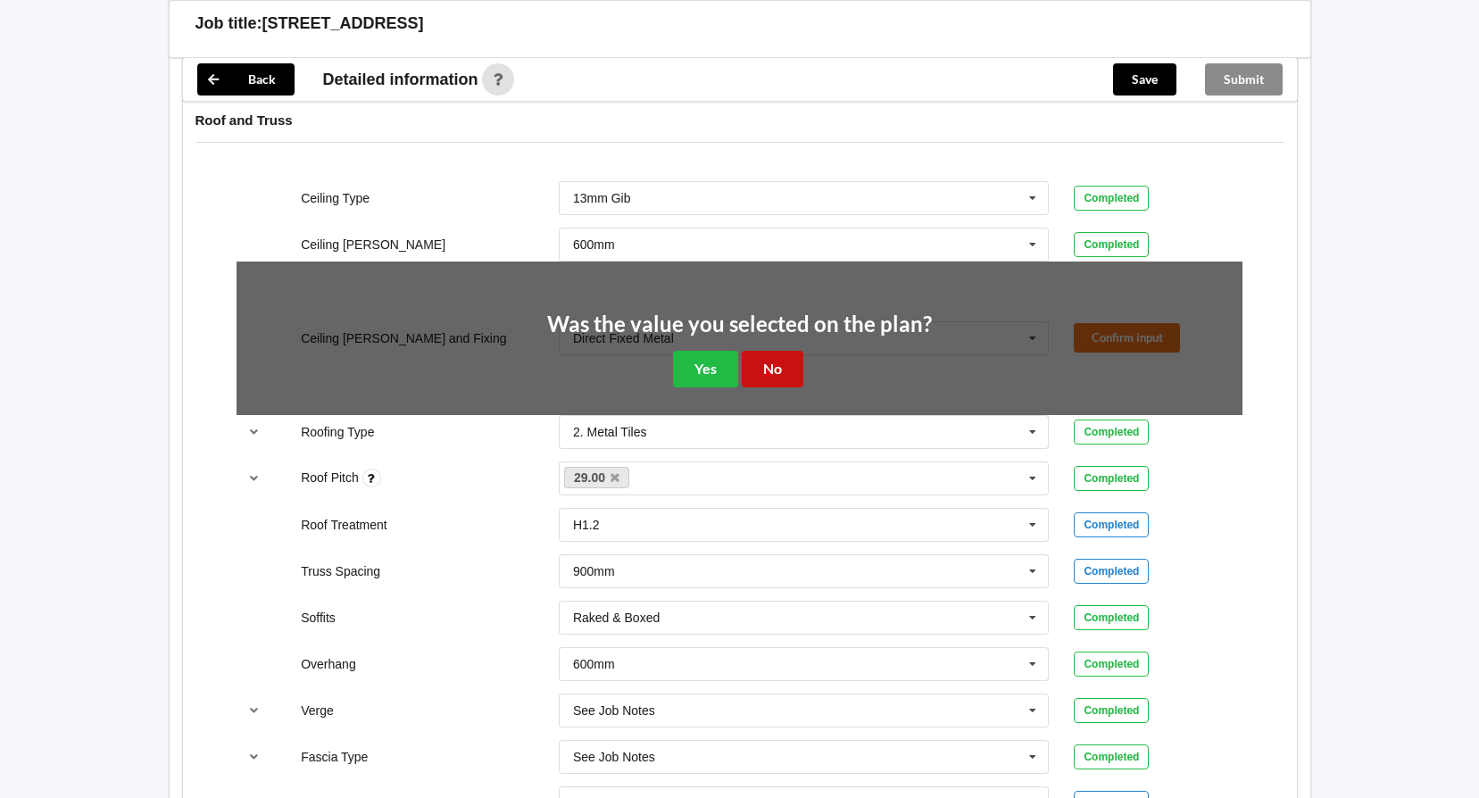
click at [787, 363] on button "No" at bounding box center [773, 369] width 62 height 37
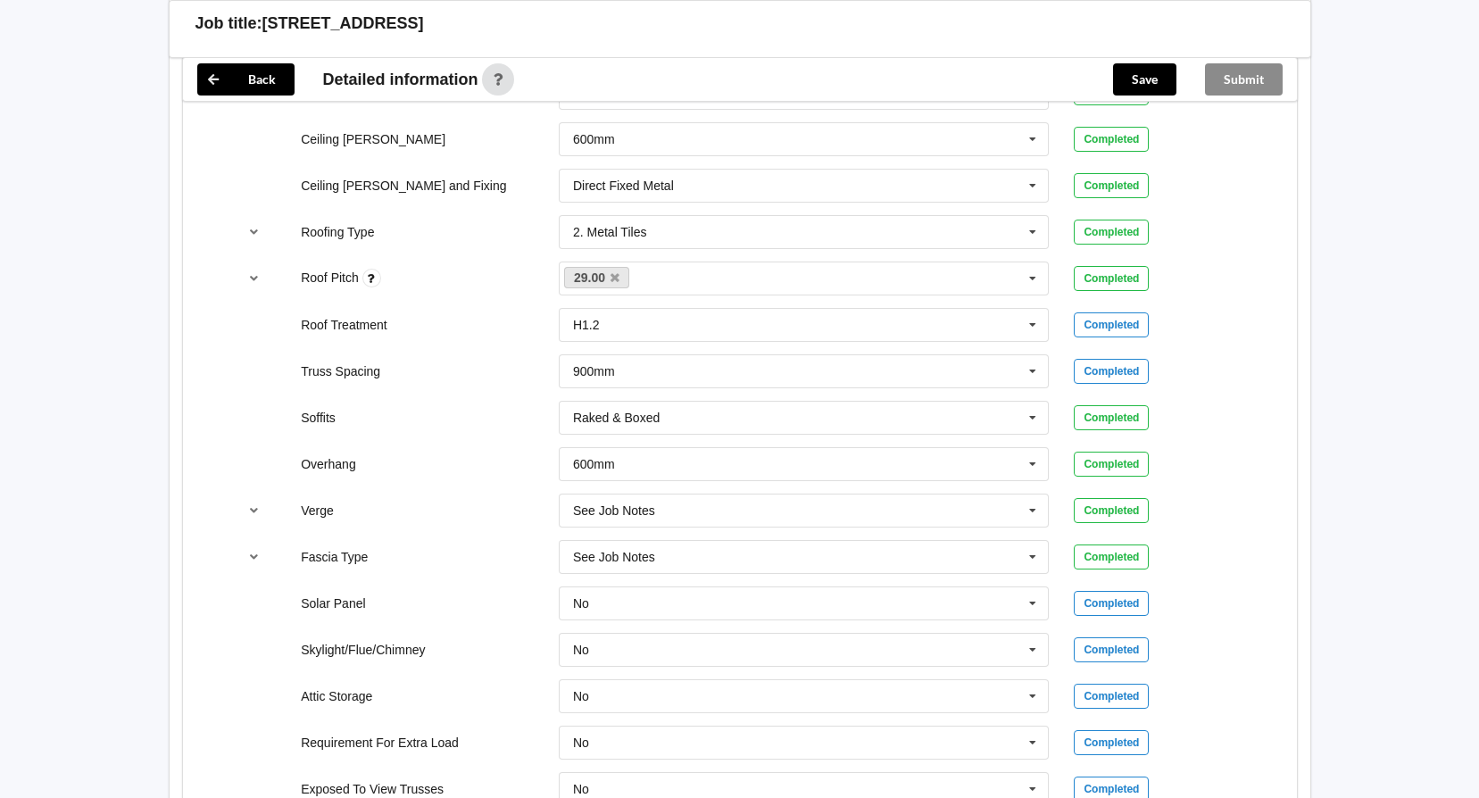
scroll to position [1444, 0]
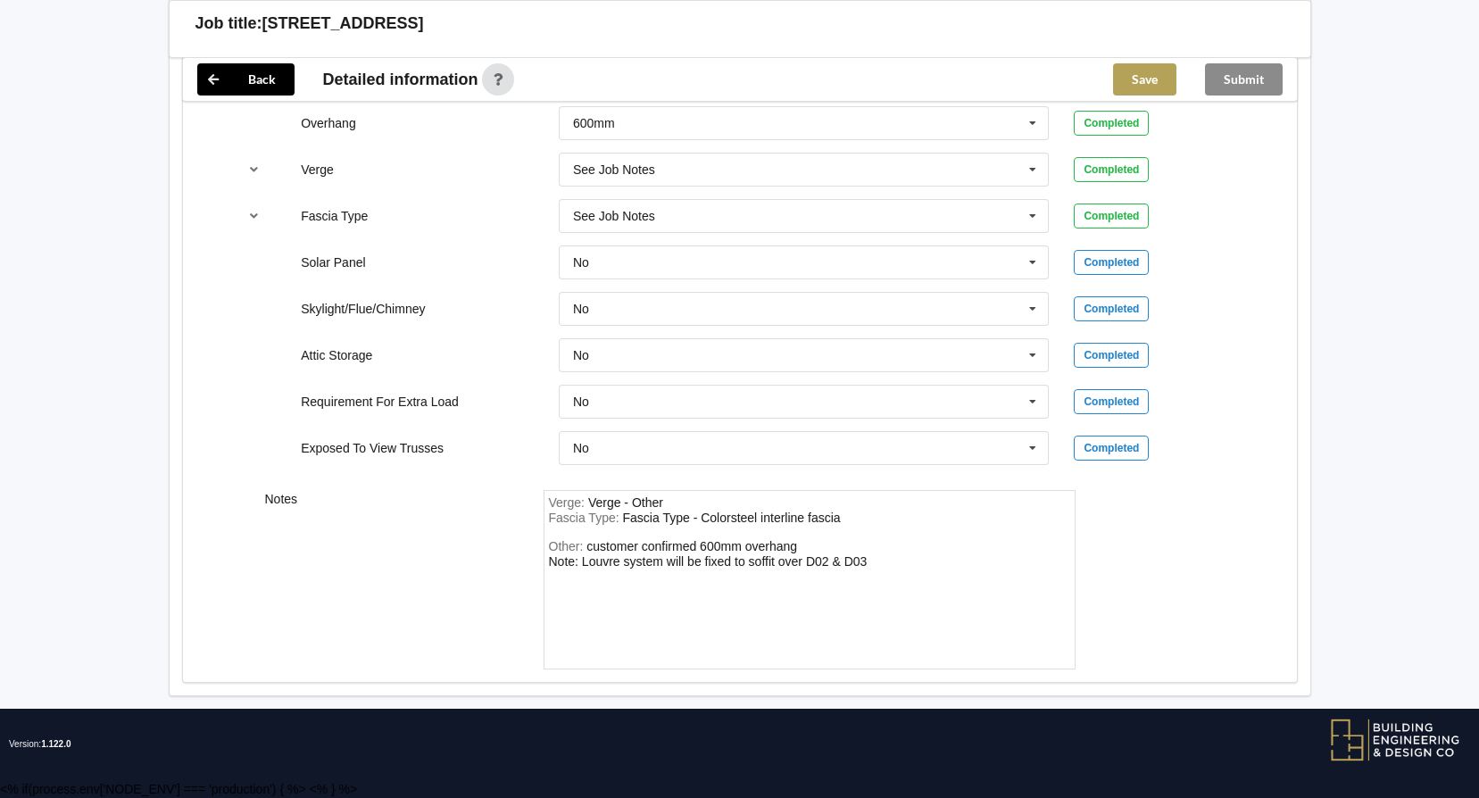
click at [1144, 72] on button "Save" at bounding box center [1144, 79] width 63 height 32
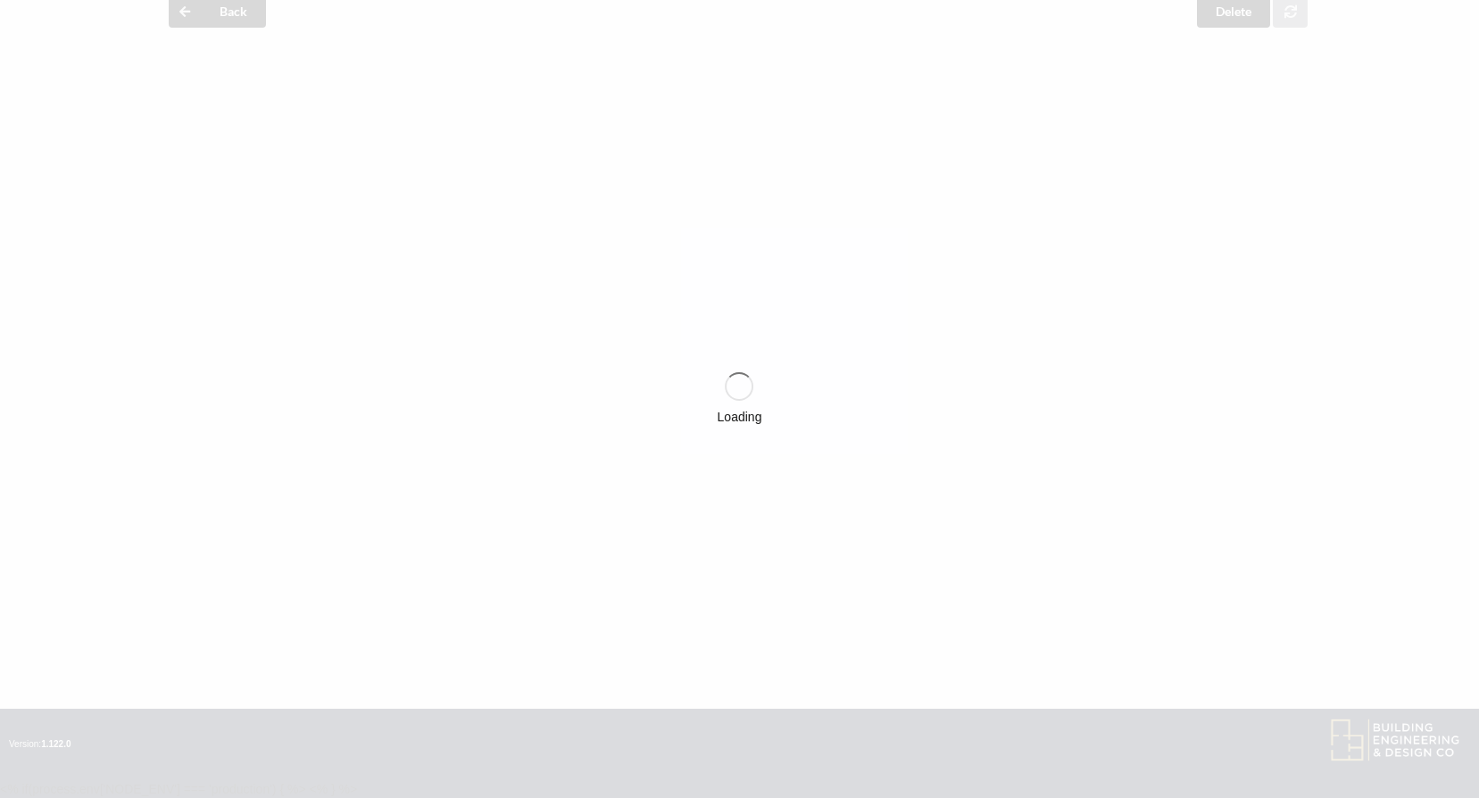
scroll to position [79, 0]
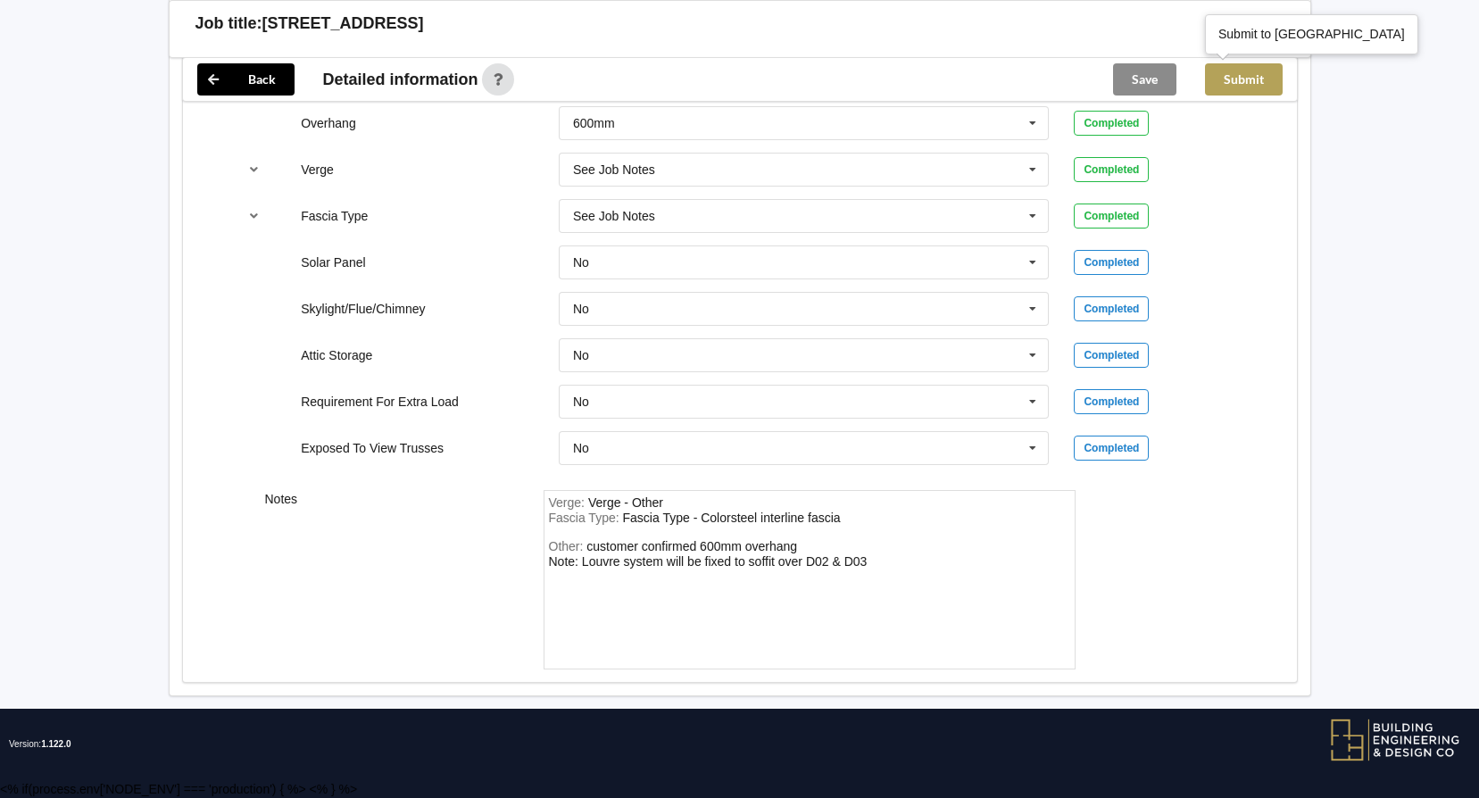
click at [1257, 87] on button "Submit" at bounding box center [1244, 79] width 78 height 32
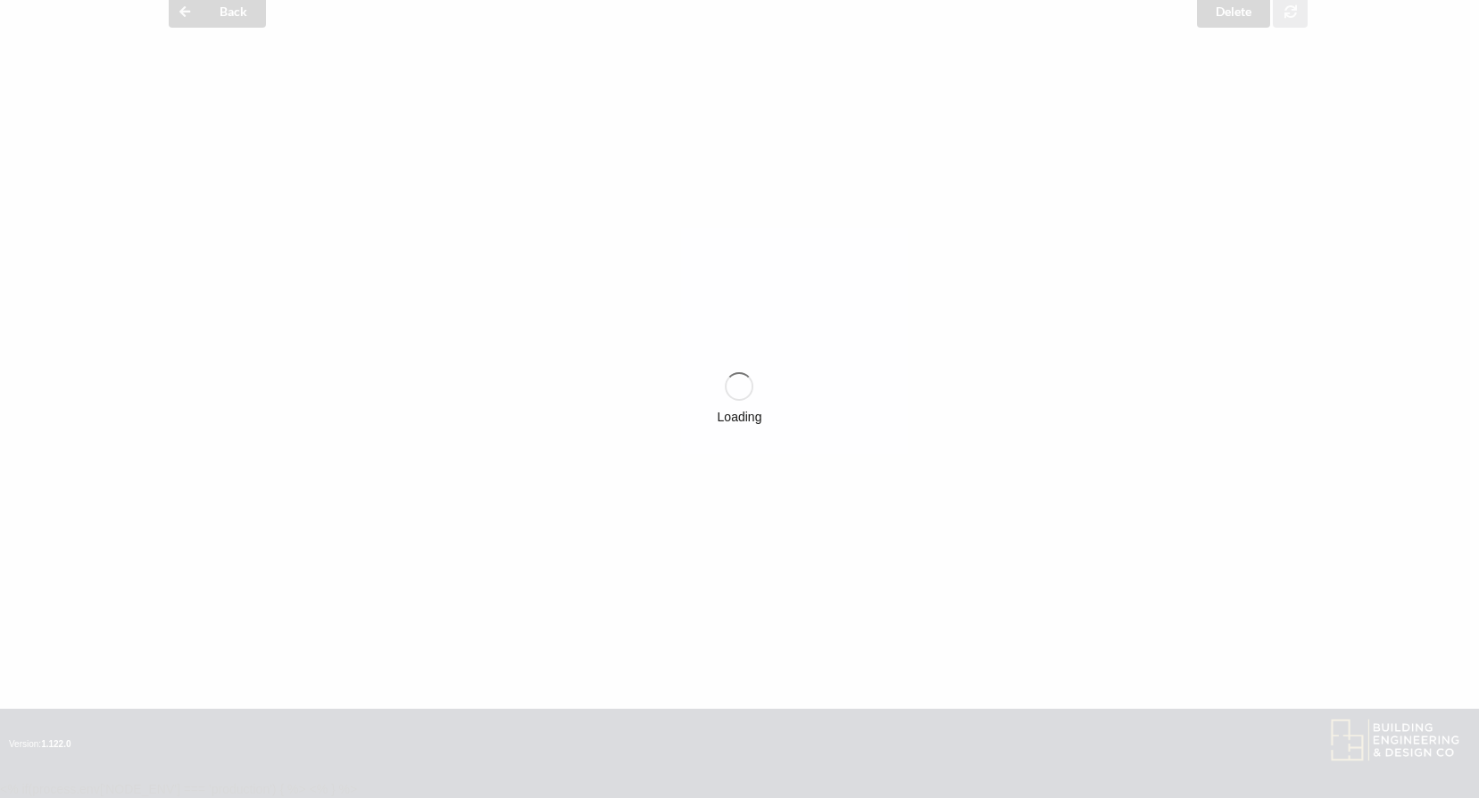
scroll to position [1361, 0]
